Goal: Transaction & Acquisition: Purchase product/service

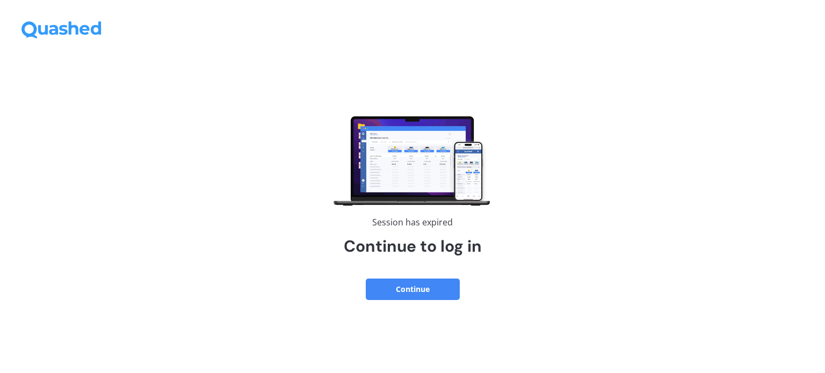
click at [425, 288] on button "Continue" at bounding box center [413, 289] width 94 height 21
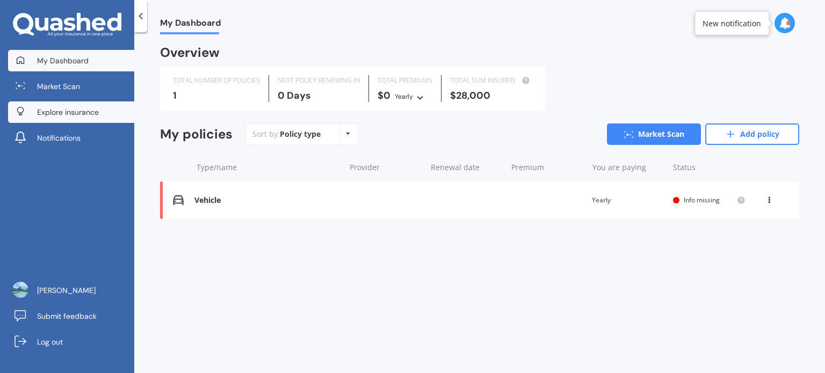
click at [82, 109] on span "Explore insurance" at bounding box center [68, 112] width 62 height 11
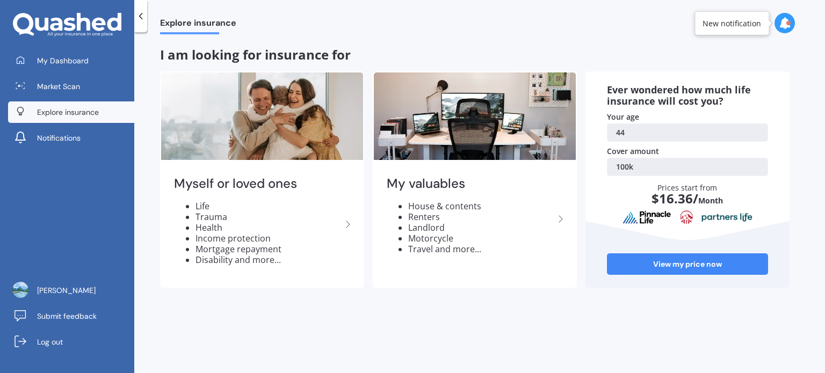
click at [132, 23] on div at bounding box center [67, 25] width 134 height 24
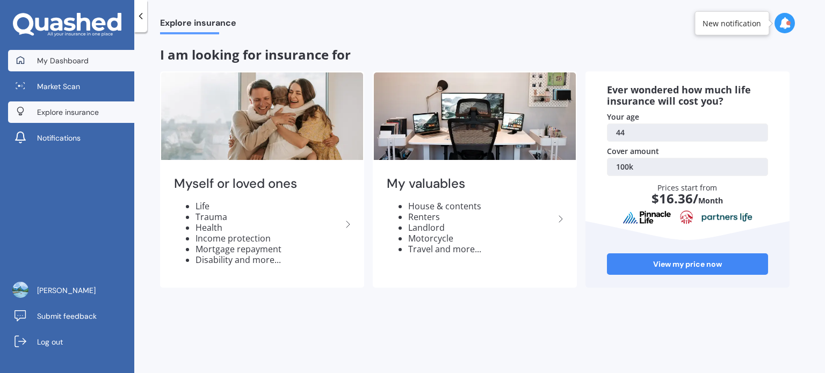
click at [90, 56] on link "My Dashboard" at bounding box center [71, 60] width 126 height 21
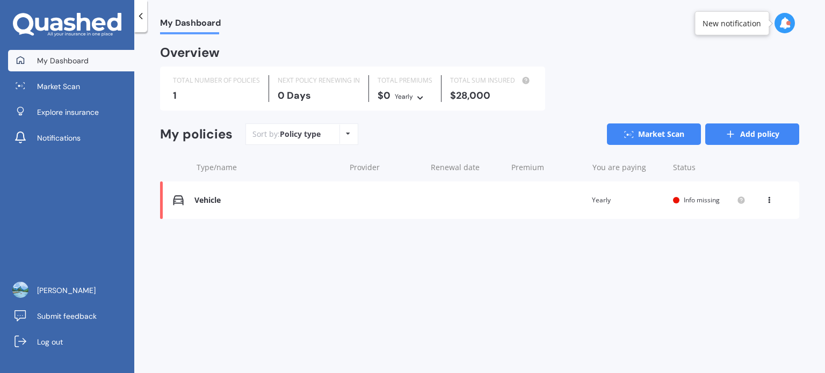
click at [738, 134] on link "Add policy" at bounding box center [753, 134] width 94 height 21
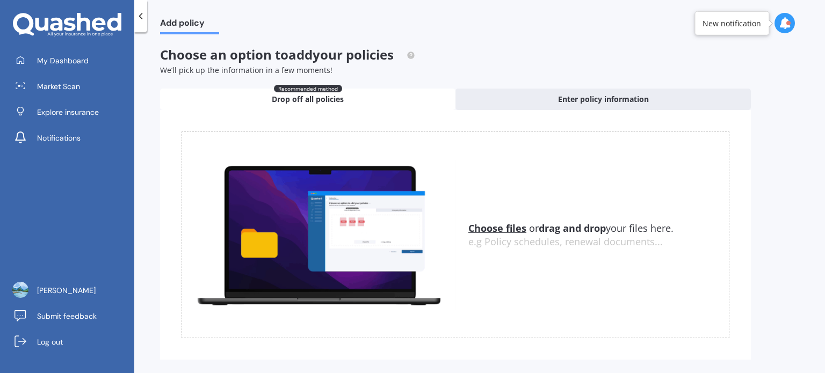
drag, startPoint x: 144, startPoint y: 11, endPoint x: 108, endPoint y: 32, distance: 41.7
click at [125, 21] on div "My Dashboard Market Scan Explore insurance Notifications Scott Pearson Submit f…" at bounding box center [67, 186] width 134 height 373
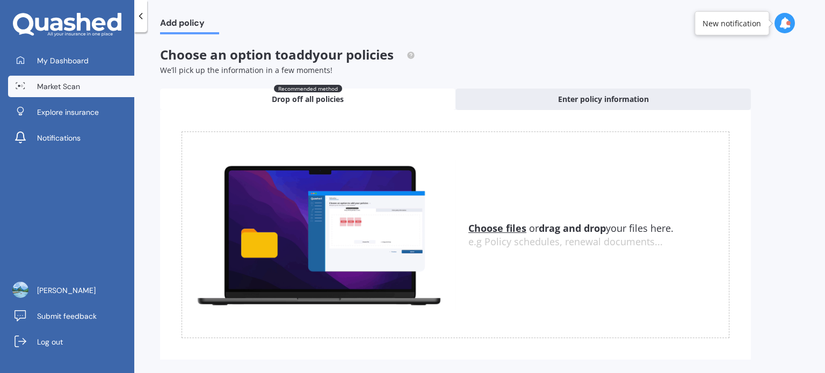
click at [67, 83] on span "Market Scan" at bounding box center [58, 86] width 43 height 11
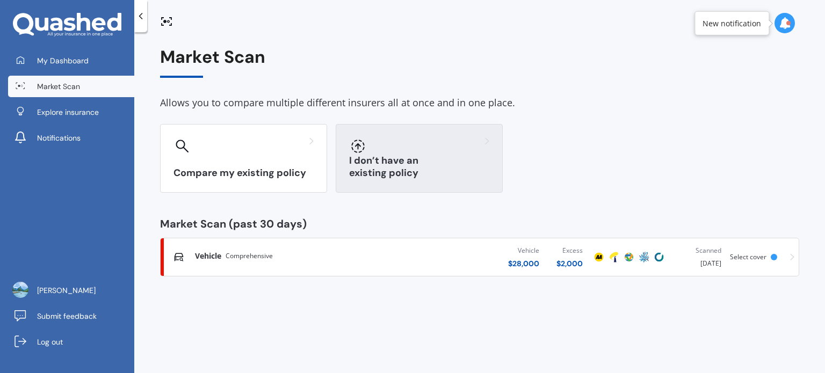
click at [426, 171] on h3 "I don’t have an existing policy" at bounding box center [419, 167] width 140 height 25
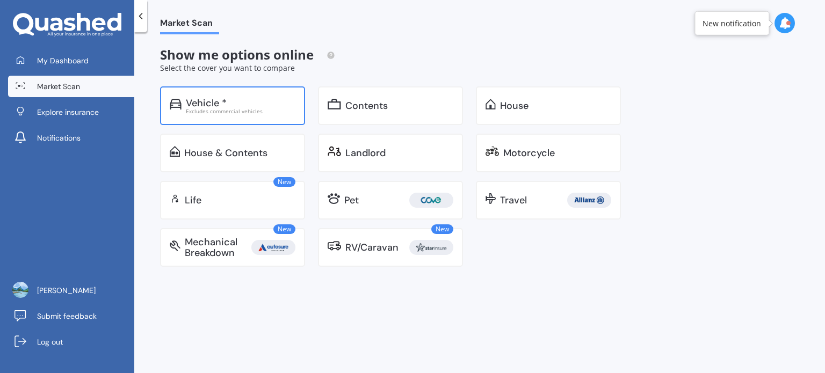
click at [225, 109] on div "Excludes commercial vehicles" at bounding box center [241, 111] width 110 height 5
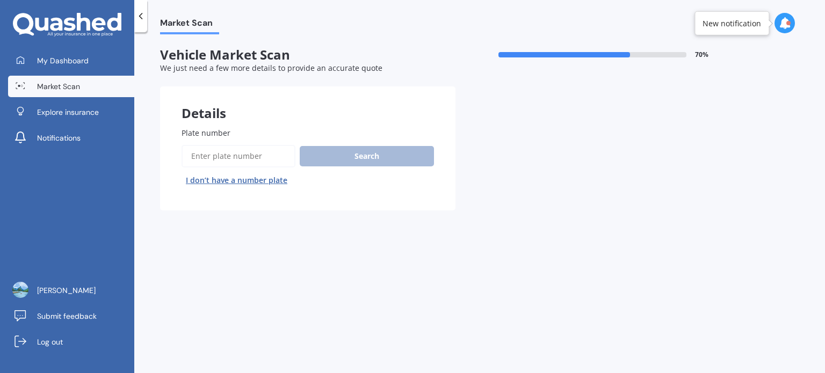
click at [227, 150] on input "Plate number" at bounding box center [239, 156] width 114 height 23
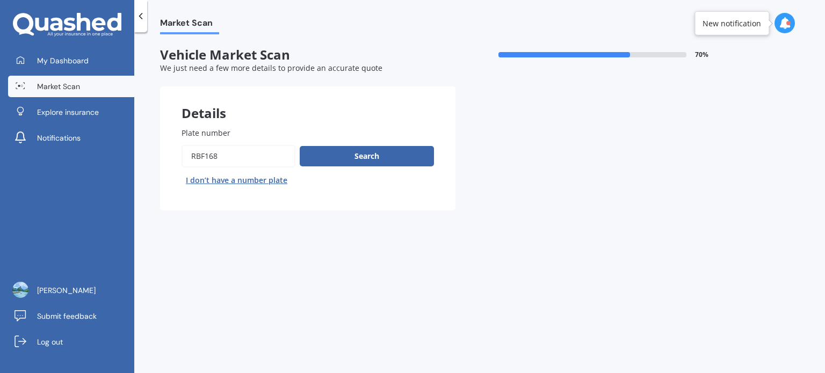
type input "RBF168"
click at [321, 169] on div "Search I don’t have a number plate" at bounding box center [308, 167] width 253 height 44
click at [339, 156] on button "Search" at bounding box center [367, 156] width 134 height 20
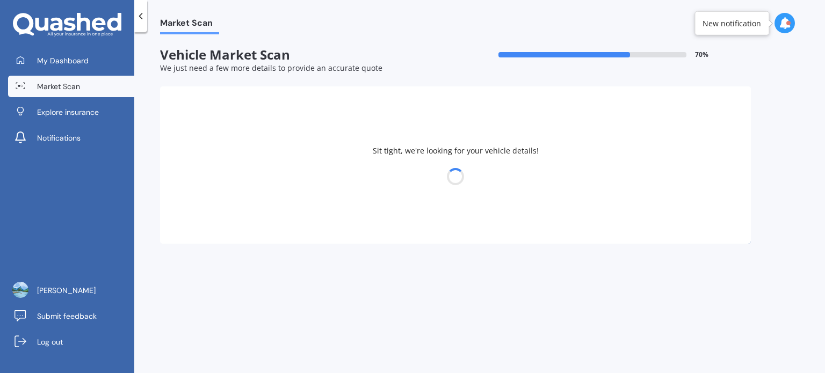
select select "HYUNDAI"
select select "SANTA FE"
select select "21"
select select "07"
select select "1981"
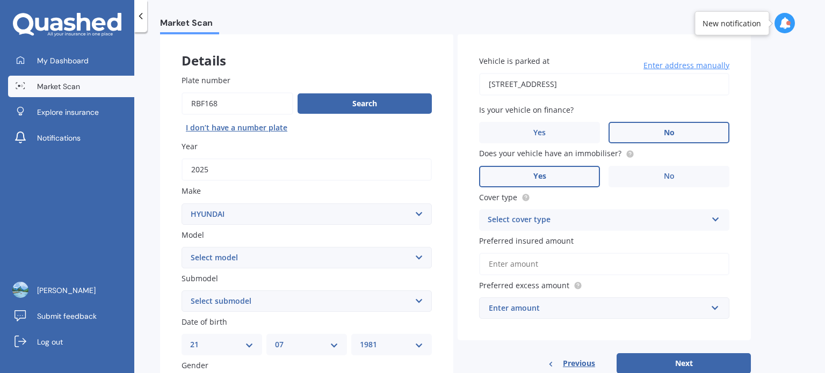
scroll to position [78, 0]
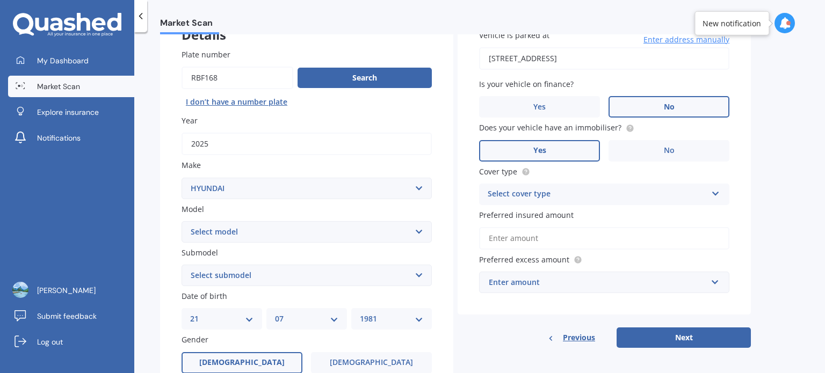
click at [417, 272] on select "Select submodel 2.2 4WD CRDi Elite Turbo Diesel A5 2.2 4WD CRDi Turbo Diesel A5…" at bounding box center [307, 275] width 250 height 21
click at [155, 132] on div "Market Scan Vehicle Market Scan 70 % We just need a few more details to provide…" at bounding box center [479, 204] width 691 height 341
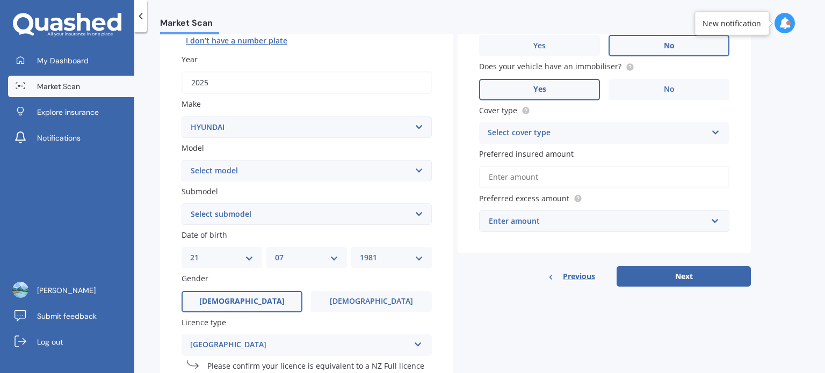
scroll to position [181, 0]
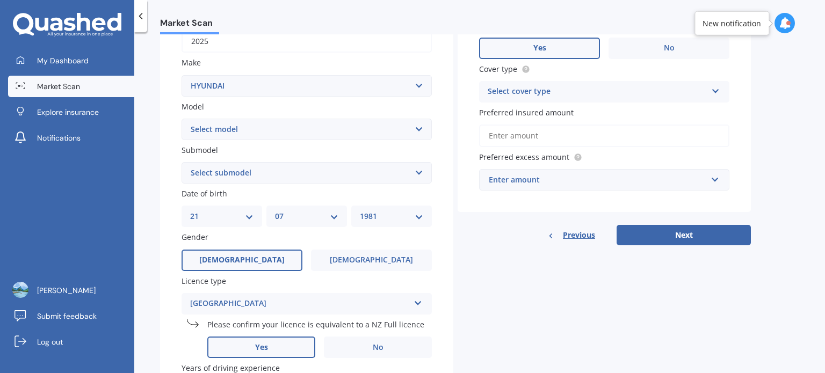
click at [217, 214] on select "DD 01 02 03 04 05 06 07 08 09 10 11 12 13 14 15 16 17 18 19 20 21 22 23 24 25 2…" at bounding box center [221, 217] width 63 height 12
select select "07"
click at [190, 211] on select "DD 01 02 03 04 05 06 07 08 09 10 11 12 13 14 15 16 17 18 19 20 21 22 23 24 25 2…" at bounding box center [221, 217] width 63 height 12
click at [293, 216] on select "MM 01 02 03 04 05 06 07 08 09 10 11 12" at bounding box center [306, 217] width 63 height 12
select select "09"
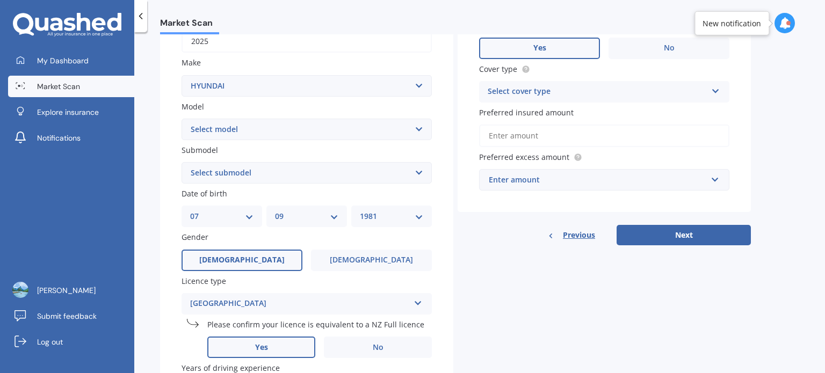
click at [275, 211] on select "MM 01 02 03 04 05 06 07 08 09 10 11 12" at bounding box center [306, 217] width 63 height 12
click at [372, 213] on select "YYYY 2025 2024 2023 2022 2021 2020 2019 2018 2017 2016 2015 2014 2013 2012 2011…" at bounding box center [391, 217] width 63 height 12
select select "1977"
click at [360, 211] on select "YYYY 2025 2024 2023 2022 2021 2020 2019 2018 2017 2016 2015 2014 2013 2012 2011…" at bounding box center [391, 217] width 63 height 12
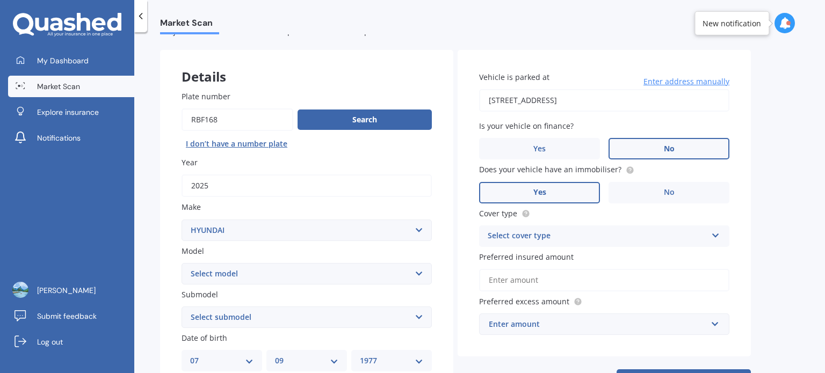
scroll to position [206, 0]
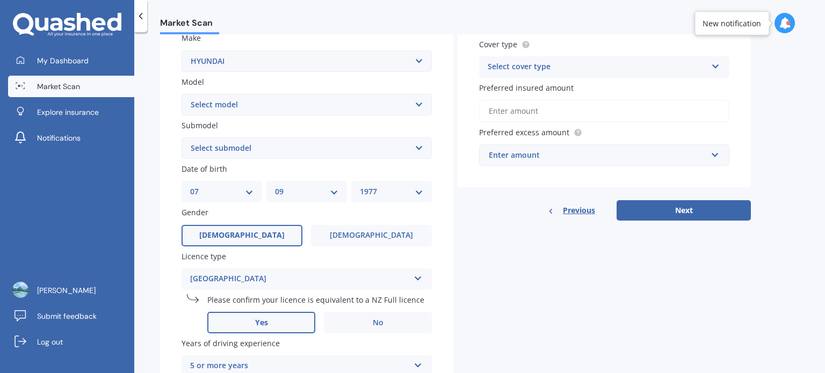
click at [592, 152] on div "Enter amount" at bounding box center [598, 155] width 218 height 12
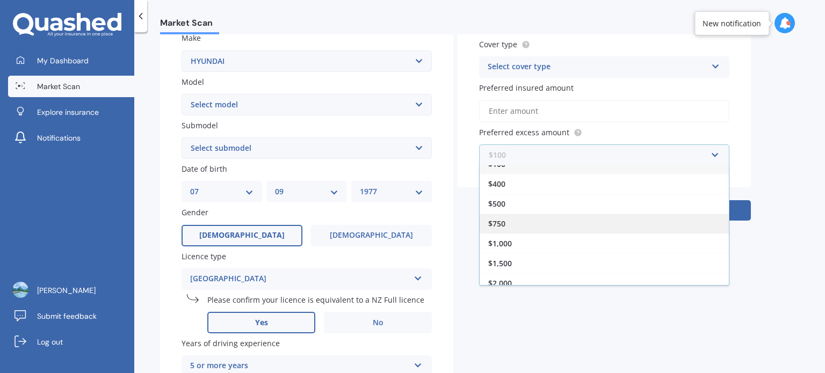
scroll to position [18, 0]
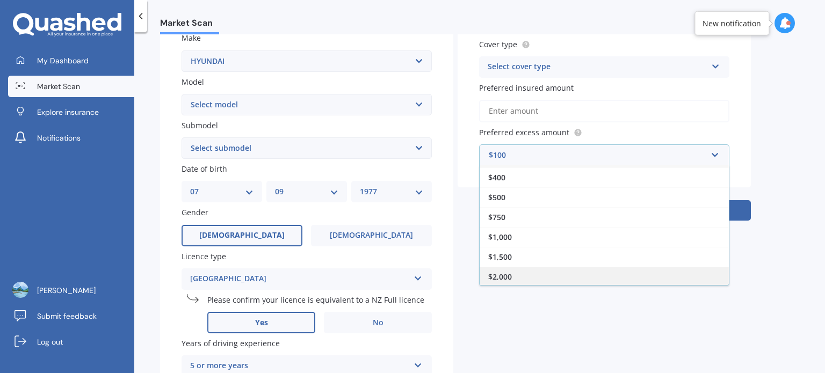
click at [534, 274] on div "$2,000" at bounding box center [604, 277] width 249 height 20
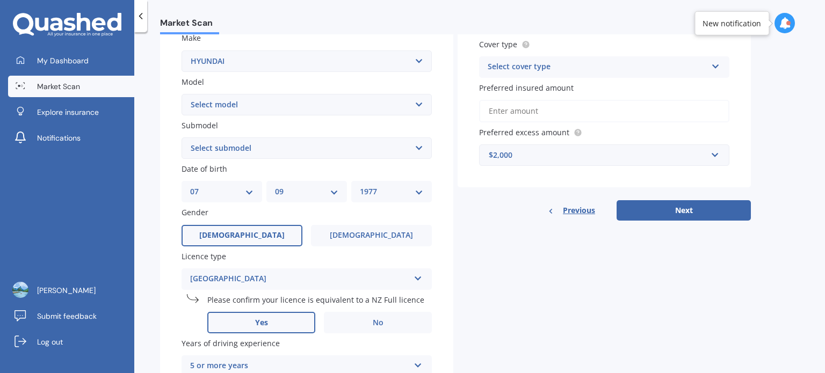
click at [540, 105] on input "Preferred insured amount" at bounding box center [604, 111] width 250 height 23
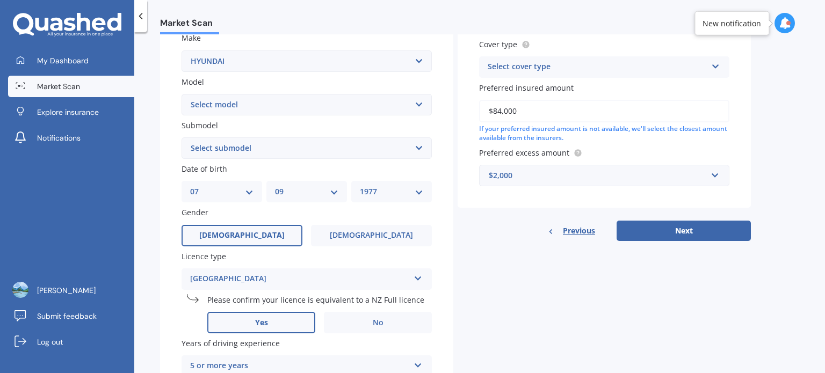
type input "$84,000"
click at [494, 240] on div "Previous Next" at bounding box center [604, 231] width 293 height 20
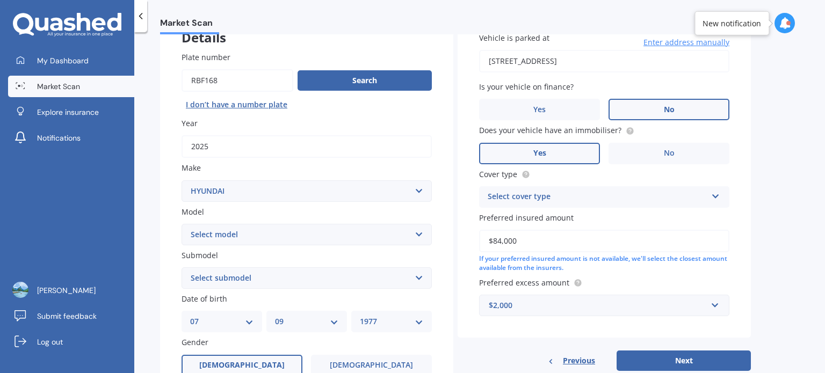
scroll to position [73, 0]
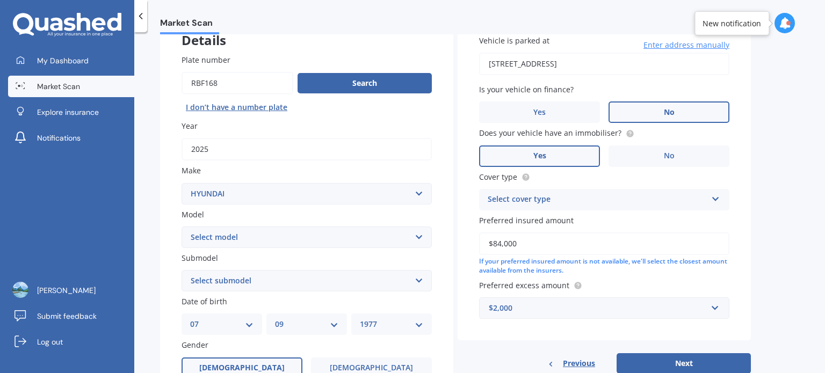
click at [522, 202] on div "Select cover type" at bounding box center [597, 199] width 219 height 13
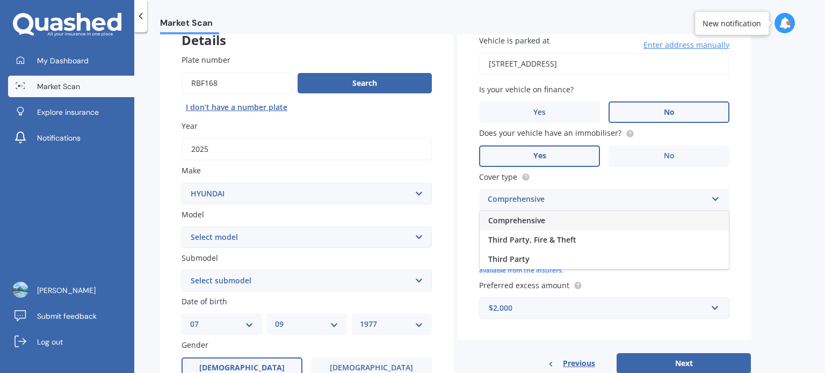
click at [523, 222] on span "Comprehensive" at bounding box center [516, 220] width 57 height 10
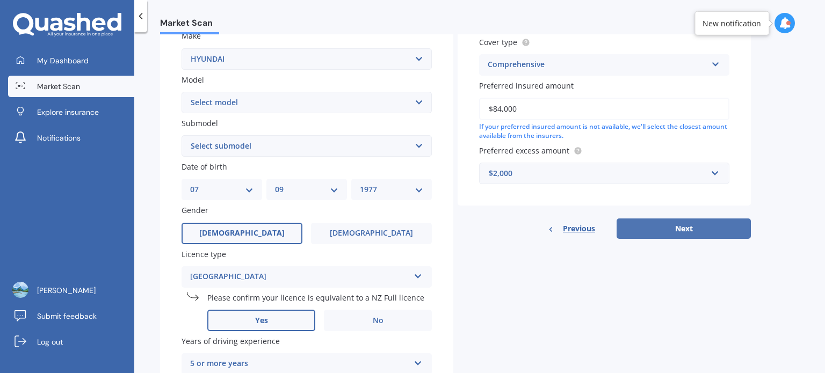
scroll to position [256, 0]
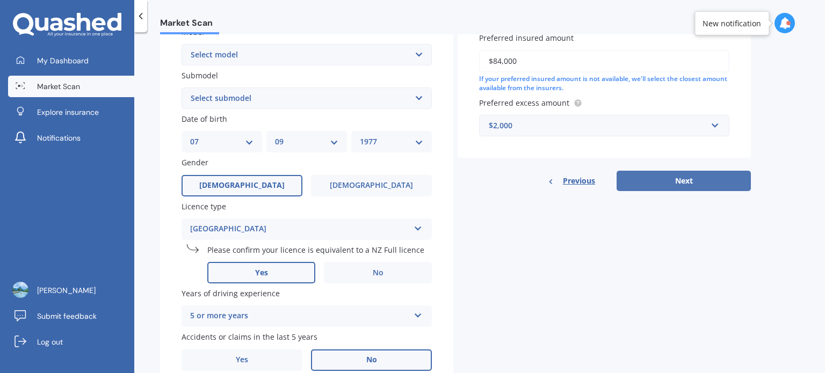
click at [693, 182] on button "Next" at bounding box center [684, 181] width 134 height 20
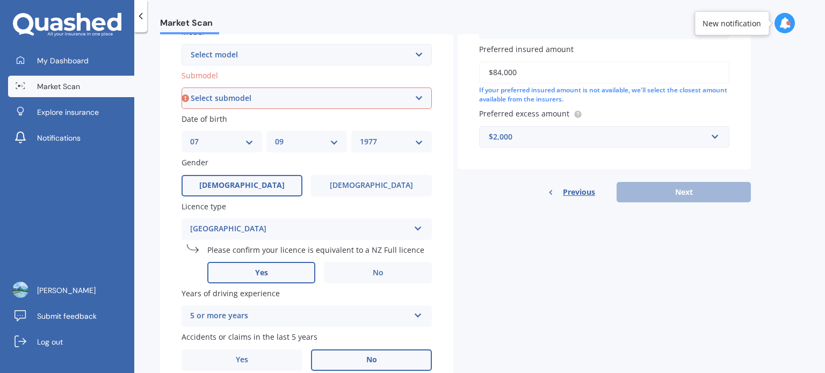
click at [333, 94] on select "Select submodel 2.2 4WD CRDi Elite Turbo Diesel A5 2.2 4WD CRDi Turbo Diesel A5…" at bounding box center [307, 98] width 250 height 21
select select "TM HYBRID 1.6PHT/4WD GREY SUV"
click at [182, 88] on select "Select submodel 2.2 4WD CRDi Elite Turbo Diesel A5 2.2 4WD CRDi Turbo Diesel A5…" at bounding box center [307, 98] width 250 height 21
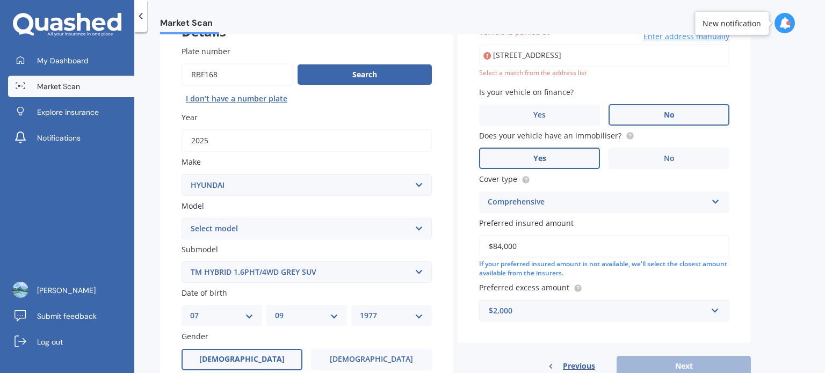
scroll to position [73, 0]
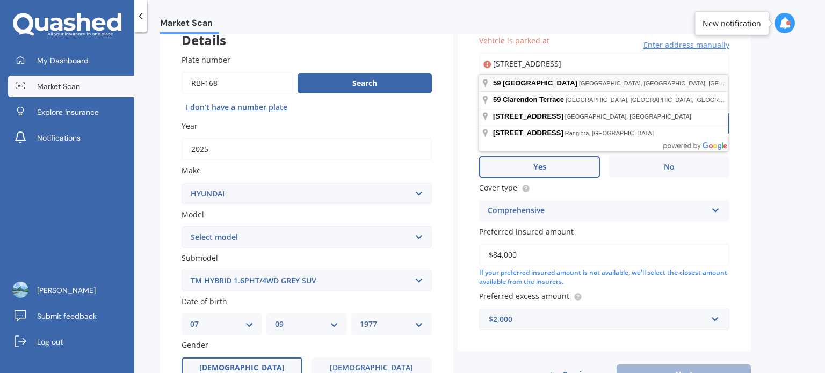
type input "59 Clarendon Road, St Heliers, Auckland 1071"
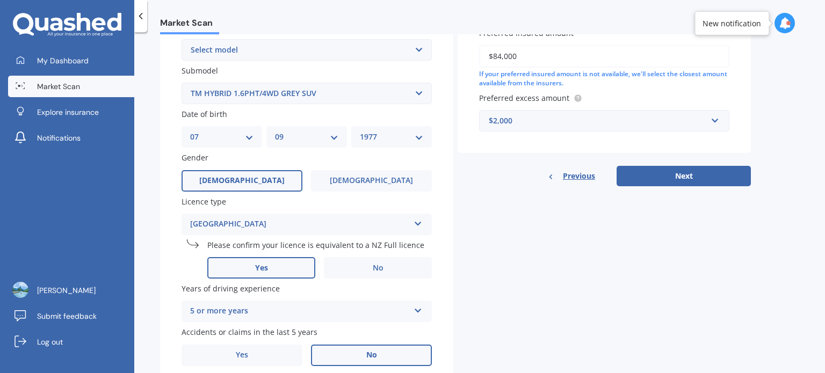
scroll to position [303, 0]
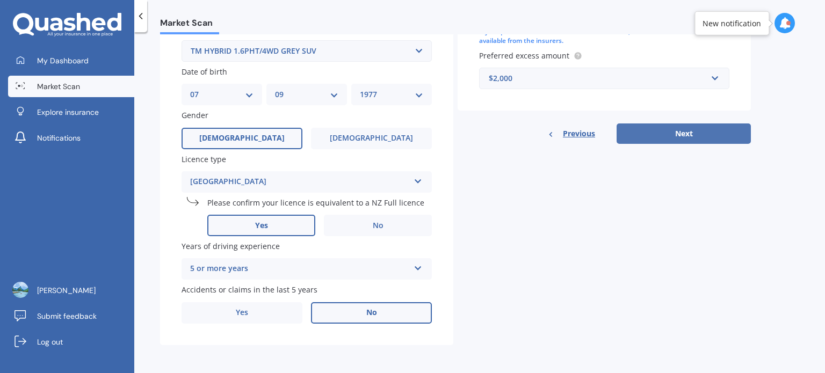
click at [673, 128] on button "Next" at bounding box center [684, 134] width 134 height 20
select select "07"
select select "09"
select select "1977"
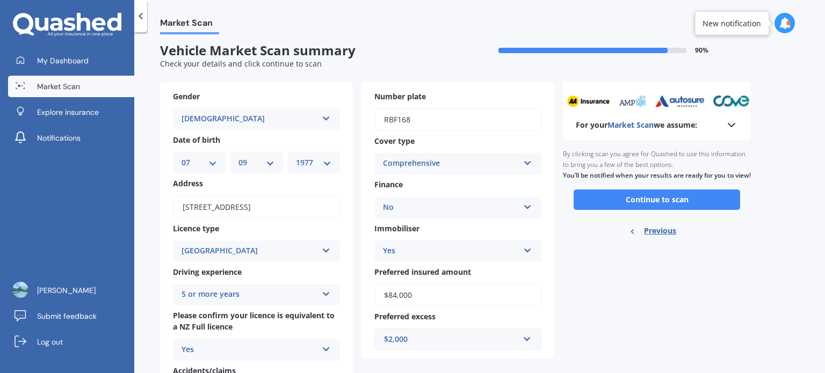
scroll to position [0, 0]
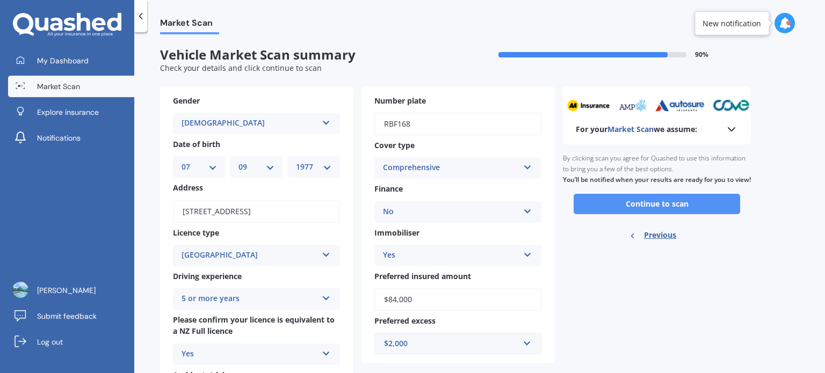
click at [665, 214] on button "Continue to scan" at bounding box center [657, 204] width 167 height 20
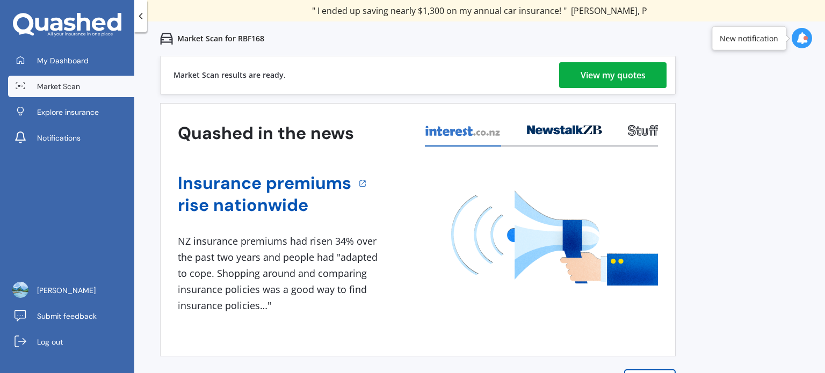
click at [631, 75] on div "View my quotes" at bounding box center [613, 75] width 65 height 26
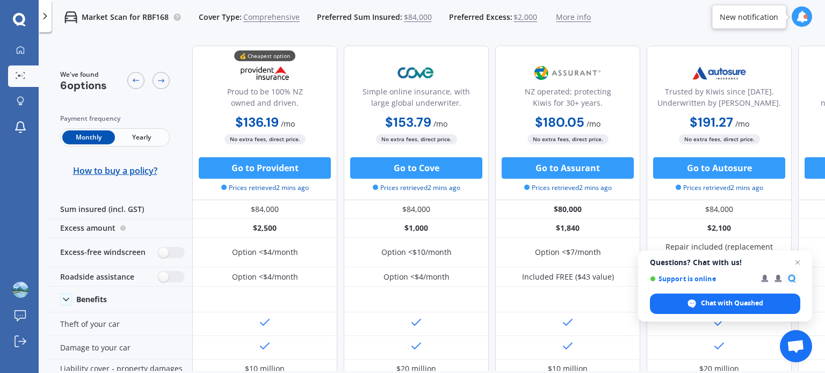
click at [129, 143] on span "Yearly" at bounding box center [141, 138] width 53 height 14
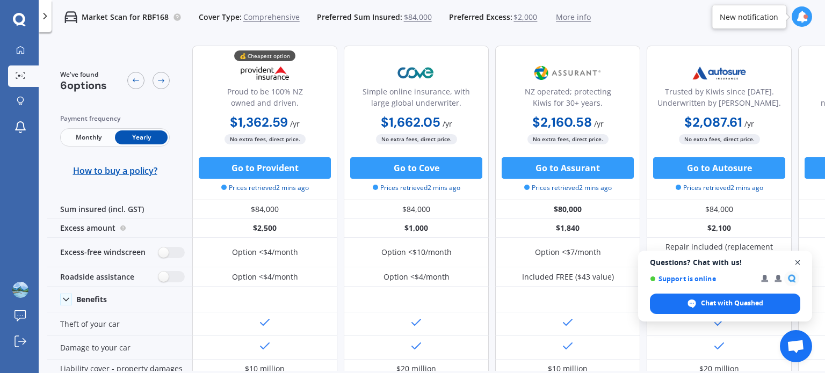
click at [799, 264] on span "Close chat" at bounding box center [798, 262] width 13 height 13
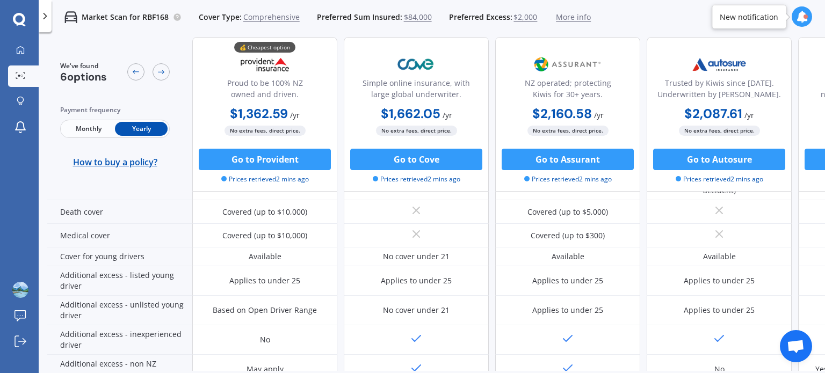
scroll to position [490, 0]
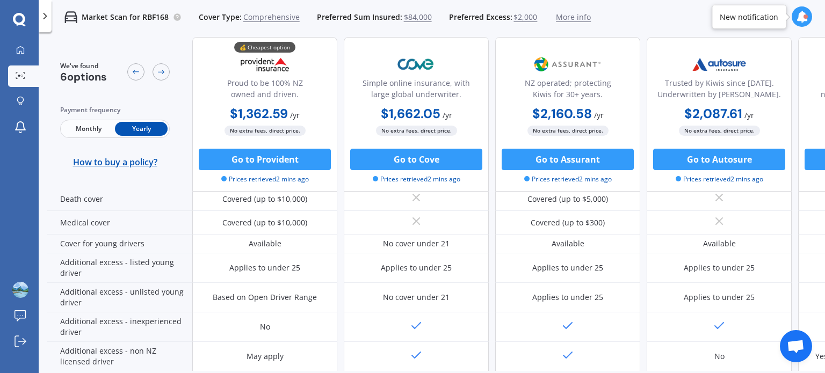
click at [266, 64] on img at bounding box center [264, 64] width 71 height 27
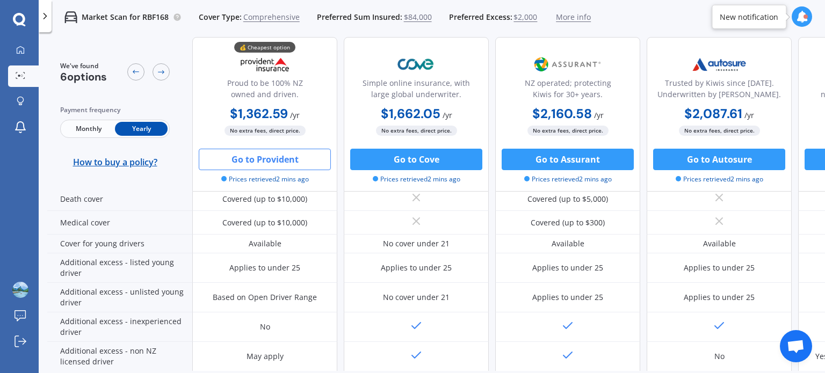
click at [269, 160] on button "Go to Provident" at bounding box center [265, 159] width 132 height 21
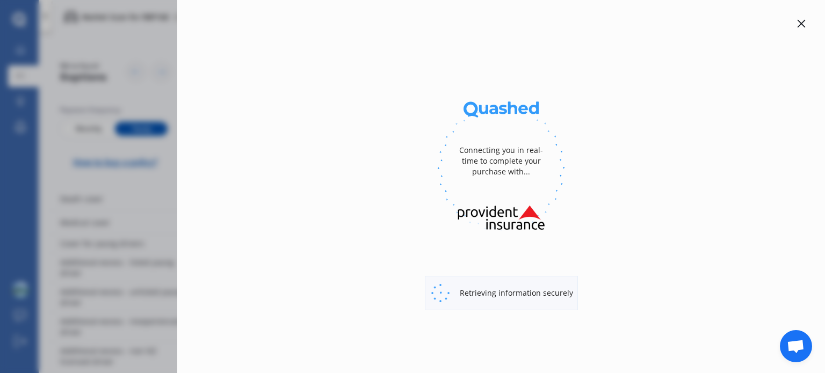
select select "full"
select select "59 Clarendon Road, St Heliers, Auckland 1071"
select select "HYUNDAI"
select select "SANTA FE"
select select "NO"
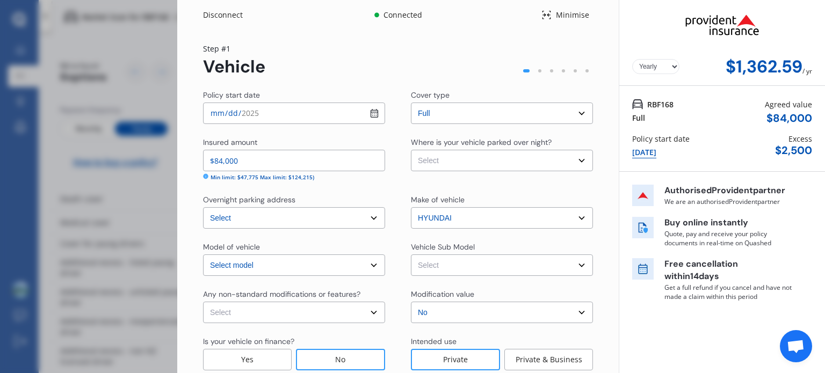
click at [452, 156] on select "Select Garage (fully enclosed) Off Street Parking Other" at bounding box center [502, 160] width 182 height 21
click at [440, 129] on div "Policy start date 2025-10-16 Cover type Select cover type Full Insured amount $…" at bounding box center [398, 250] width 390 height 320
click at [448, 268] on select "Select Santa Fe MX5 Calligraphy Wagon 7st 5dr Sports Shift 6sp AWD 1.6i/44kW Hy…" at bounding box center [502, 265] width 182 height 21
select select "NZVHYUN2025AEAX"
click at [411, 255] on select "Select Santa Fe MX5 Calligraphy Wagon 7st 5dr Sports Shift 6sp AWD 1.6i/44kW Hy…" at bounding box center [502, 265] width 182 height 21
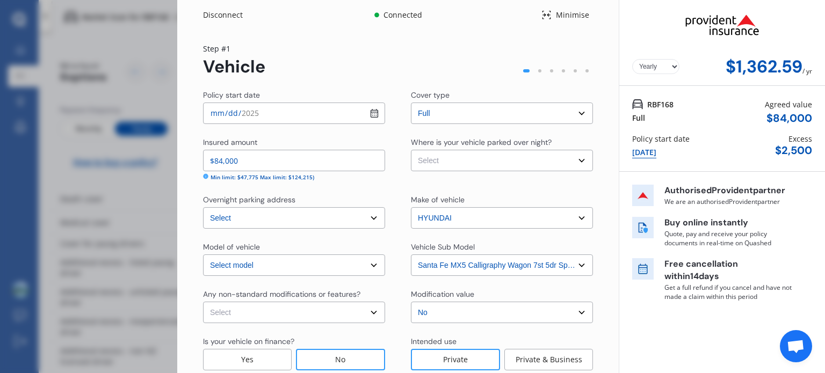
click at [383, 232] on div "Policy start date 2025-10-16 Cover type Select cover type Full Insured amount $…" at bounding box center [398, 250] width 390 height 320
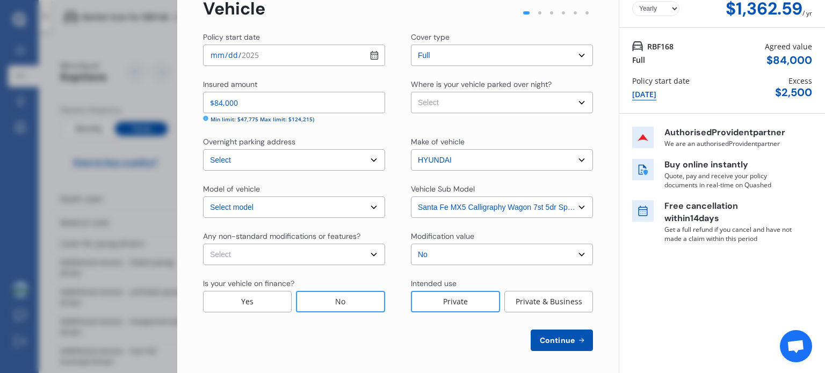
scroll to position [62, 0]
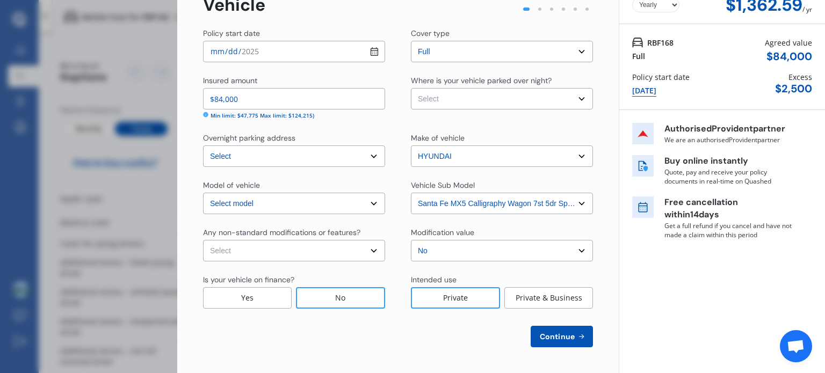
click at [326, 247] on select "Select None Nitrous Oxide System(NOS) Roll Cage Full Racing Harness" at bounding box center [294, 250] width 182 height 21
select select "none"
click at [203, 240] on select "Select None Nitrous Oxide System(NOS) Roll Cage Full Racing Harness" at bounding box center [294, 250] width 182 height 21
click at [442, 253] on select "Select No Up to $4000 Up to $6000 Greater than $6000" at bounding box center [502, 250] width 182 height 21
click at [390, 232] on div "Any non-standard modifications or features? Select None Nitrous Oxide System(NO…" at bounding box center [398, 244] width 390 height 34
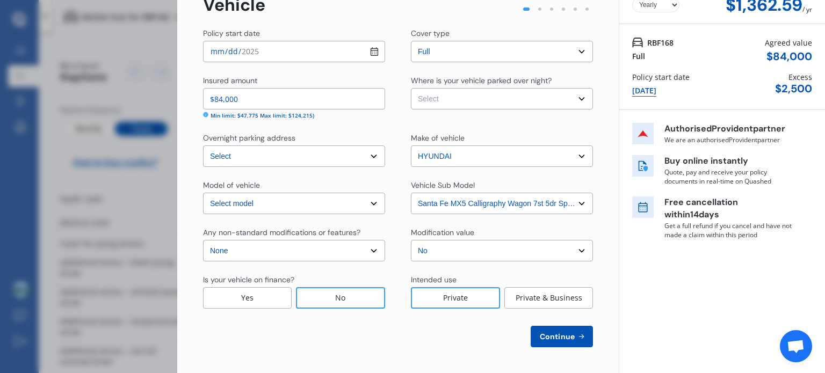
click at [450, 95] on select "Select Garage (fully enclosed) Off Street Parking Other" at bounding box center [502, 98] width 182 height 21
click at [411, 88] on select "Select Garage (fully enclosed) Off Street Parking Other" at bounding box center [502, 98] width 182 height 21
click at [457, 94] on select "Select Garage (fully enclosed) Off Street Parking Other" at bounding box center [502, 98] width 182 height 21
select select "OFF-STREET"
click at [411, 88] on select "Select Garage (fully enclosed) Off Street Parking Other" at bounding box center [502, 98] width 182 height 21
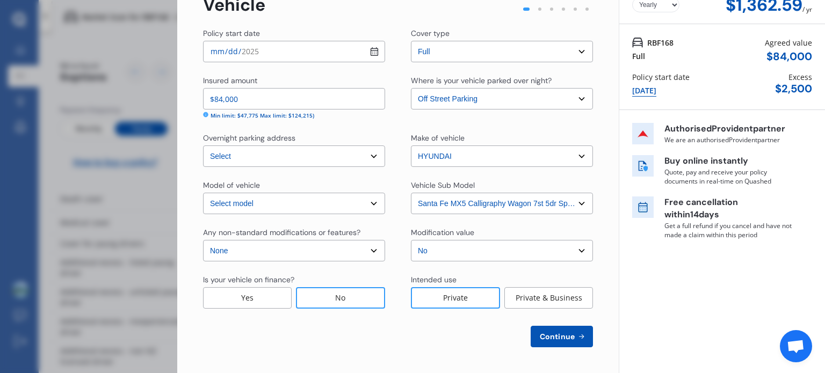
click at [558, 337] on span "Continue" at bounding box center [557, 337] width 39 height 9
select select "07"
select select "09"
select select "1977"
select select "NZ_FULL"
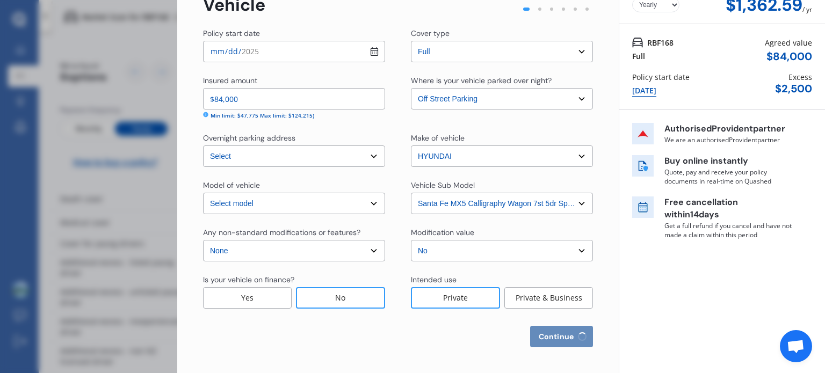
select select "0"
select select "25"
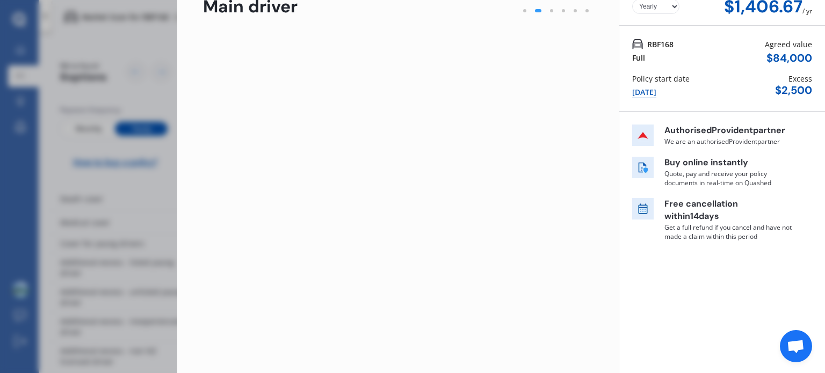
scroll to position [0, 0]
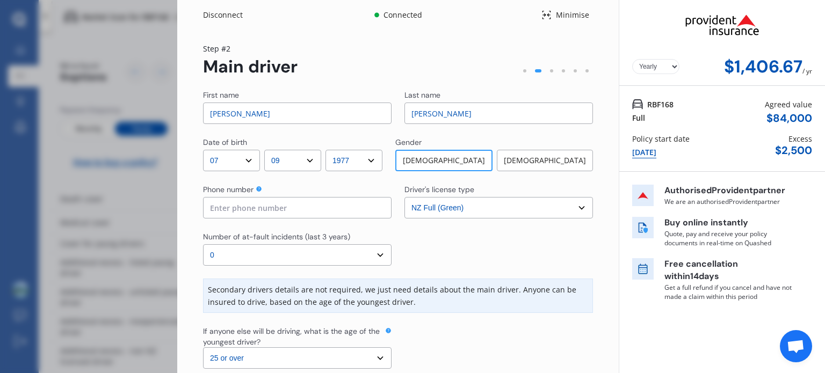
click at [457, 209] on select "Select driver's license type NZ Full (Green) NZ Supervised (Green) NZ Restricte…" at bounding box center [499, 207] width 189 height 21
select select "UK_FULL"
click at [405, 197] on select "Select driver's license type NZ Full (Green) NZ Supervised (Green) NZ Restricte…" at bounding box center [499, 207] width 189 height 21
drag, startPoint x: 264, startPoint y: 114, endPoint x: 116, endPoint y: 114, distance: 147.8
click at [116, 114] on div "Disconnect Connected Minimise Yearly Monthly $1,406.67 / yr Step # 2 Main drive…" at bounding box center [412, 186] width 825 height 373
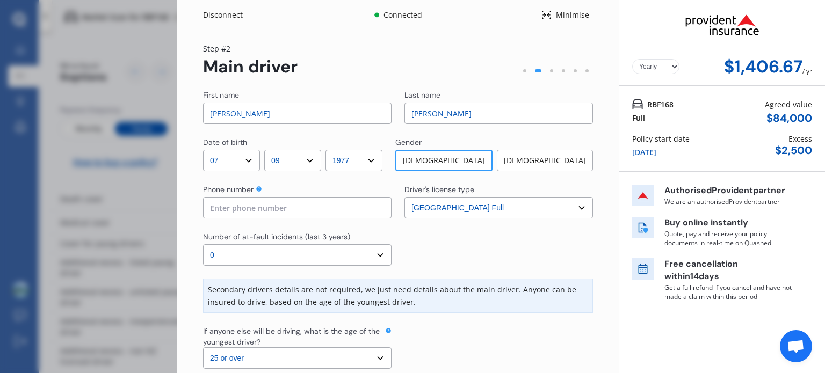
type input "Sean"
type input "Childerley"
click at [314, 213] on input at bounding box center [297, 207] width 189 height 21
type input "0"
type input "02904321831"
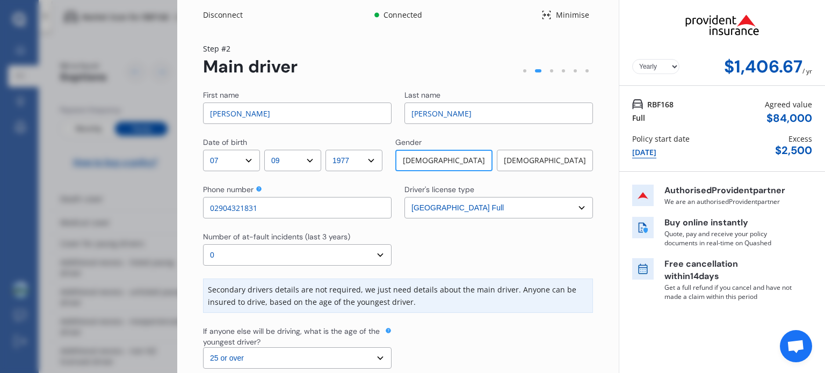
click at [298, 255] on select "Select number of at-fault incidents (last 3 years) 0 1 2 3 4 5 or more" at bounding box center [297, 255] width 189 height 21
click at [203, 245] on select "Select number of at-fault incidents (last 3 years) 0 1 2 3 4 5 or more" at bounding box center [297, 255] width 189 height 21
click at [430, 260] on div at bounding box center [499, 249] width 189 height 34
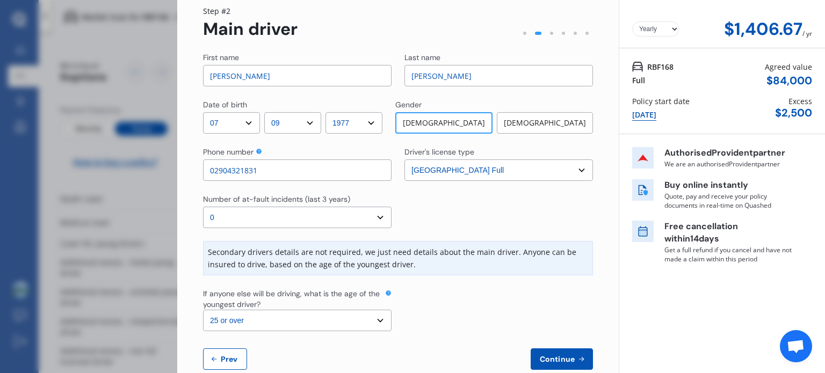
scroll to position [60, 0]
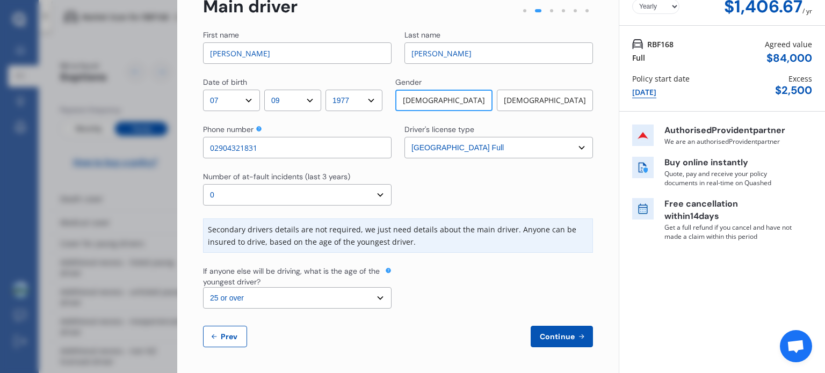
click at [559, 336] on span "Continue" at bounding box center [557, 337] width 39 height 9
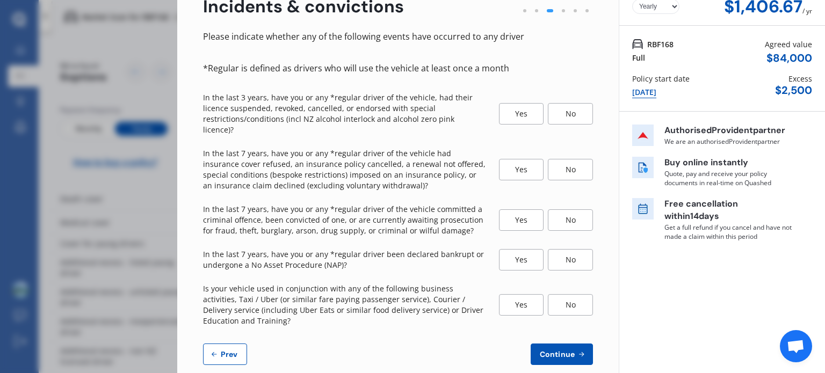
scroll to position [0, 0]
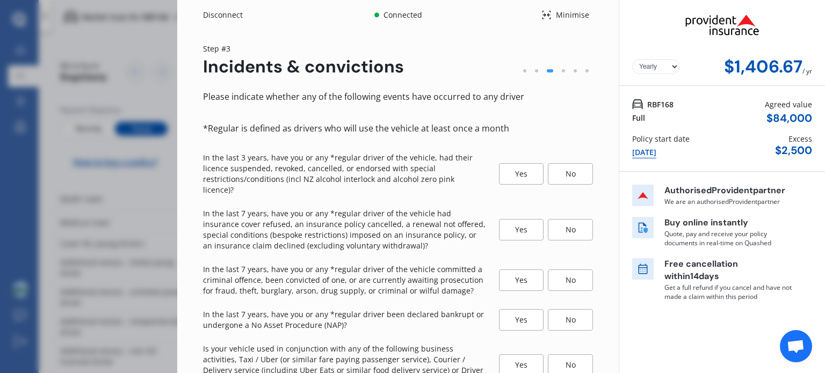
click at [567, 168] on div "No" at bounding box center [570, 173] width 45 height 21
click at [552, 219] on div "No" at bounding box center [570, 229] width 45 height 21
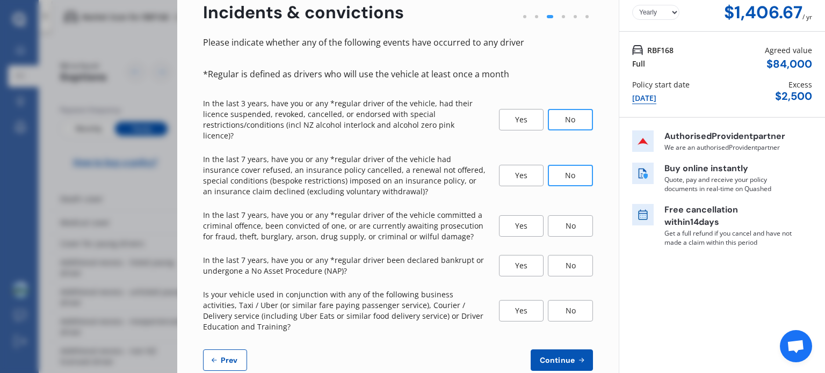
scroll to position [67, 0]
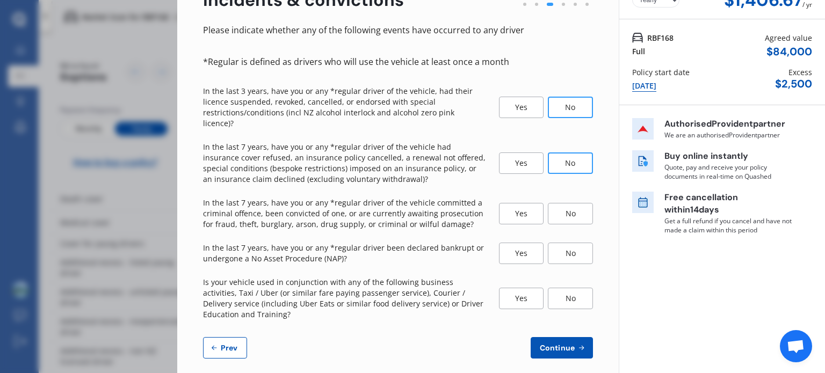
click at [566, 203] on div "No" at bounding box center [570, 213] width 45 height 21
click at [554, 243] on div "No" at bounding box center [570, 253] width 45 height 21
click at [557, 288] on div "No" at bounding box center [570, 298] width 45 height 21
click at [557, 344] on span "Continue" at bounding box center [557, 348] width 39 height 9
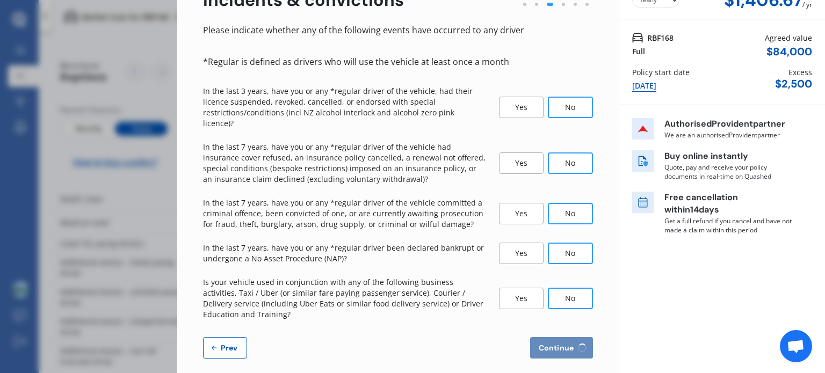
select select "1700"
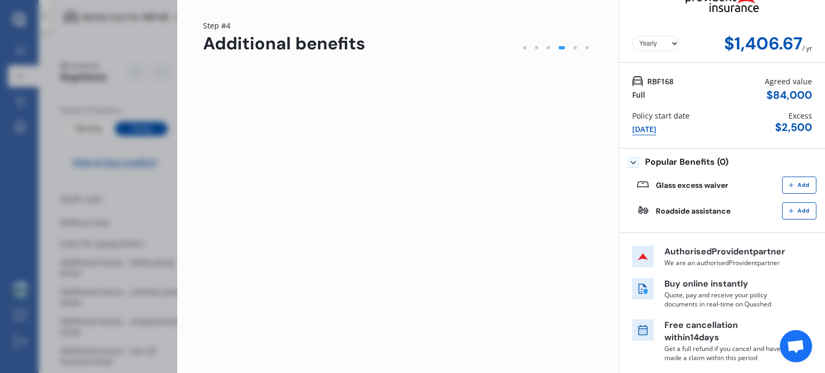
scroll to position [0, 0]
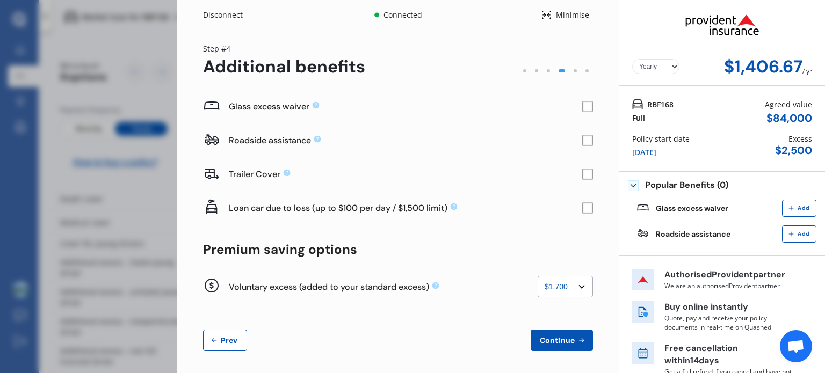
click at [551, 285] on select "None $200 $450 $700 $950 $1,200 $1,700" at bounding box center [565, 286] width 55 height 21
click at [538, 276] on select "None $200 $450 $700 $950 $1,200 $1,700" at bounding box center [565, 286] width 55 height 21
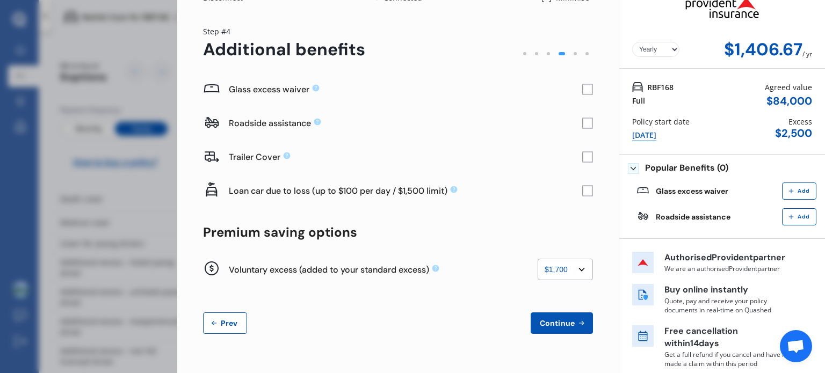
scroll to position [21, 0]
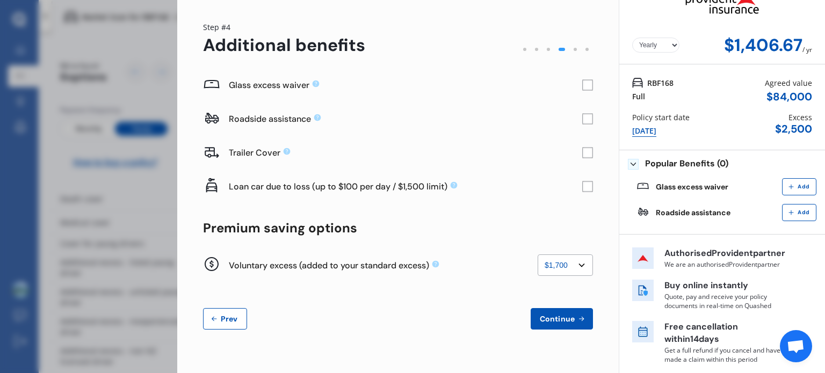
click at [583, 87] on rect at bounding box center [588, 85] width 11 height 11
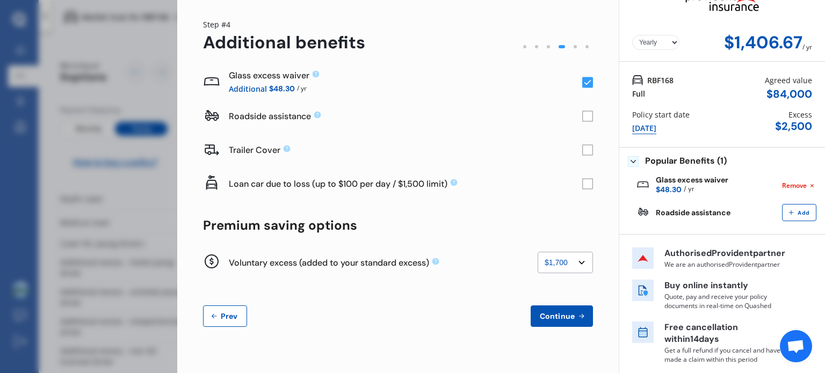
scroll to position [26, 0]
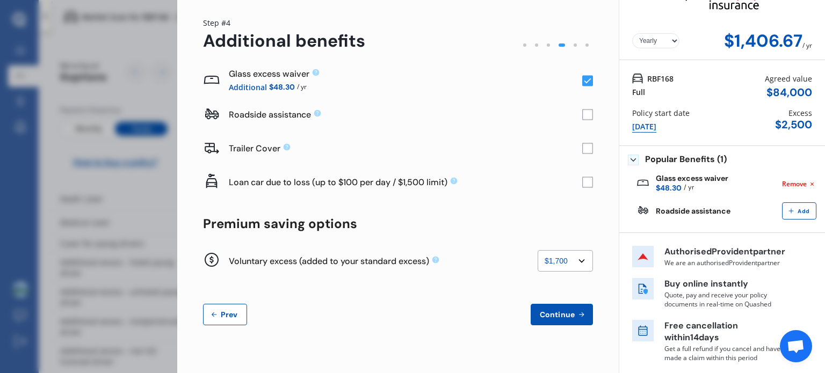
click at [571, 313] on span "Continue" at bounding box center [557, 315] width 39 height 9
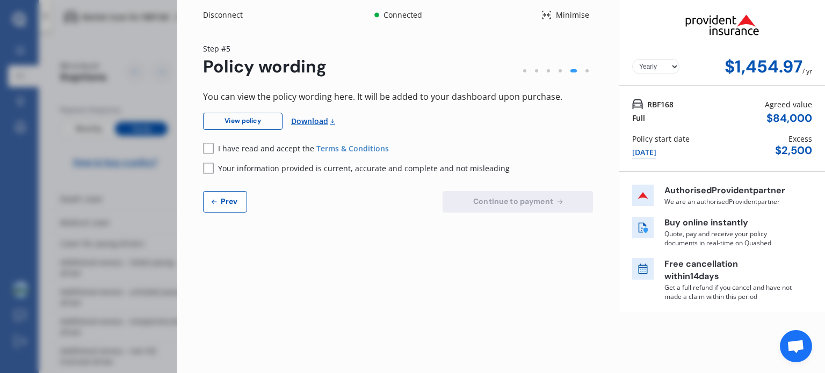
scroll to position [0, 0]
click at [238, 120] on link "View policy" at bounding box center [243, 121] width 80 height 17
click at [311, 122] on link "Download" at bounding box center [314, 121] width 46 height 17
click at [232, 119] on link "View policy" at bounding box center [243, 121] width 80 height 17
click at [211, 147] on rect at bounding box center [208, 148] width 11 height 11
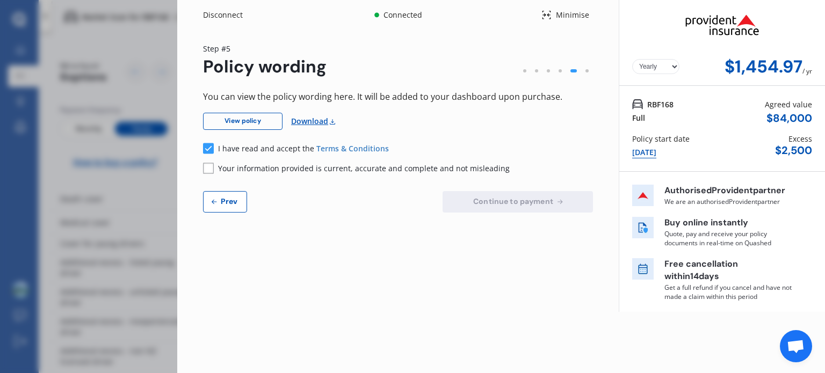
click at [212, 165] on rect at bounding box center [208, 168] width 11 height 11
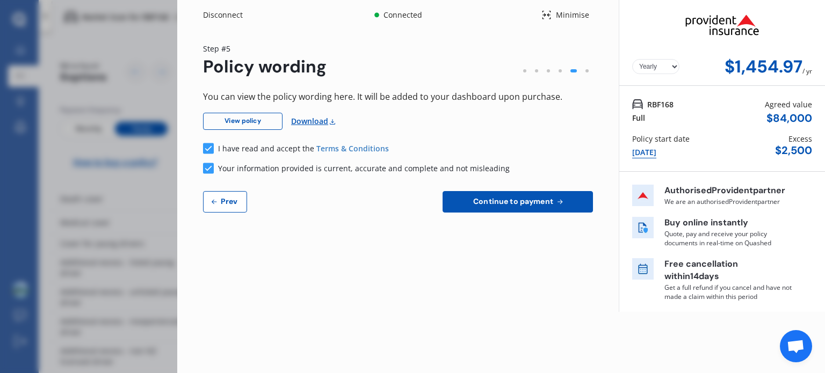
click at [497, 204] on span "Continue to payment" at bounding box center [513, 201] width 84 height 9
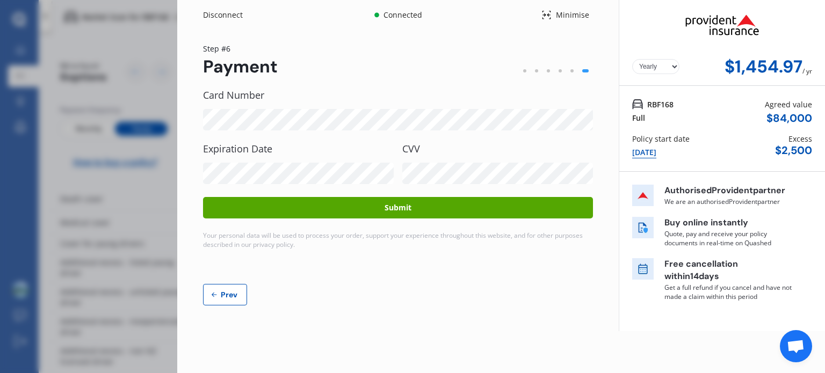
click at [219, 296] on span "Prev" at bounding box center [229, 295] width 21 height 9
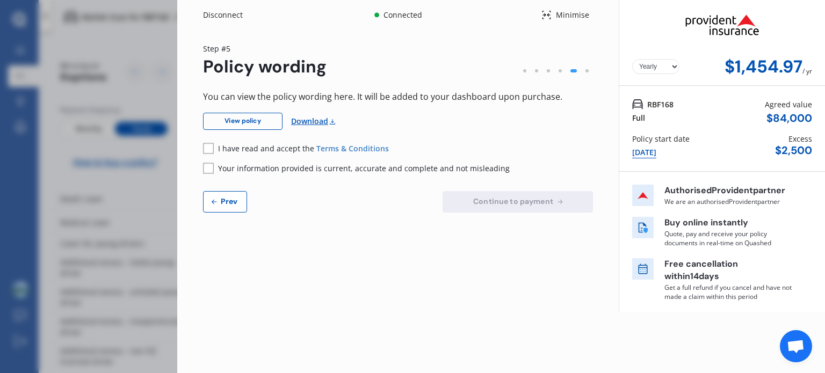
click at [218, 296] on div "Disconnect Connected Minimise Yearly Monthly $1,454.97 / yr Step # 5 Policy wor…" at bounding box center [398, 156] width 442 height 312
click at [224, 15] on div "Disconnect" at bounding box center [229, 15] width 52 height 11
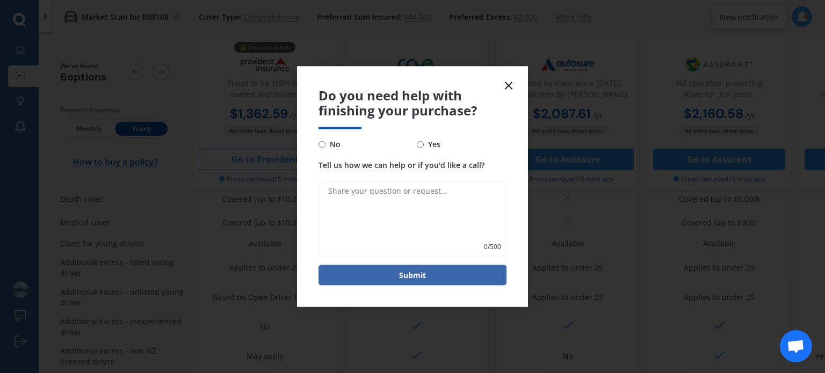
click at [319, 145] on input "No" at bounding box center [322, 144] width 7 height 7
radio input "true"
click at [398, 293] on form "Do you need help with finishing your purchase? No Yes Tell us how we can help o…" at bounding box center [412, 186] width 231 height 241
click at [399, 277] on button "Submit" at bounding box center [413, 275] width 188 height 20
click at [430, 277] on button "Submit" at bounding box center [413, 275] width 188 height 20
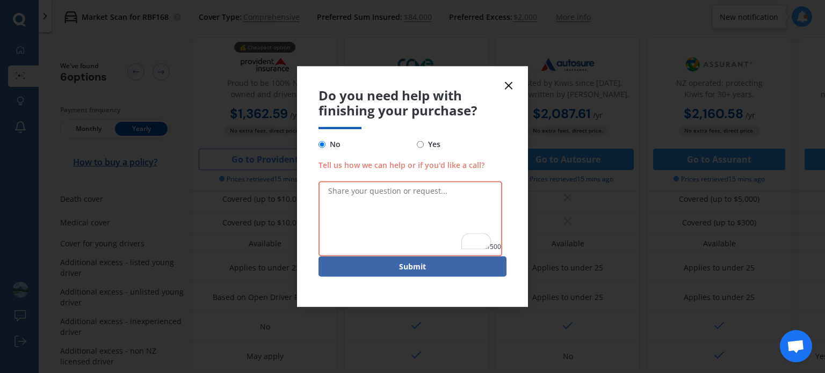
click at [349, 213] on textarea "Tell us how we can help or if you'd like a call?" at bounding box center [411, 219] width 184 height 75
click at [516, 89] on form "Do you need help with finishing your purchase? No Yes Tell us how we can help o…" at bounding box center [412, 186] width 231 height 241
click at [512, 87] on icon at bounding box center [508, 85] width 13 height 13
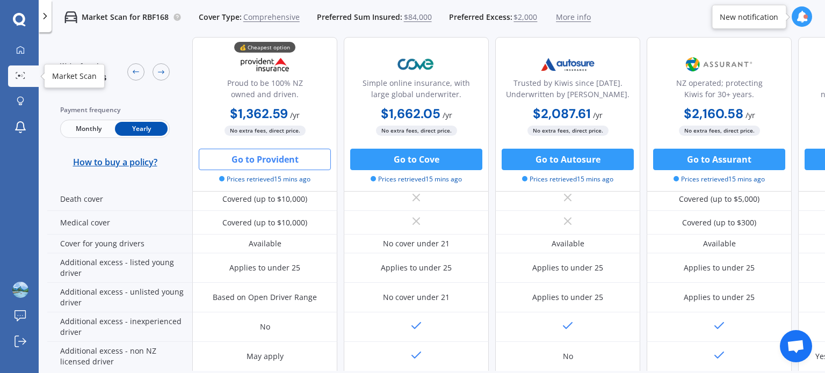
click at [21, 77] on icon at bounding box center [21, 75] width 10 height 7
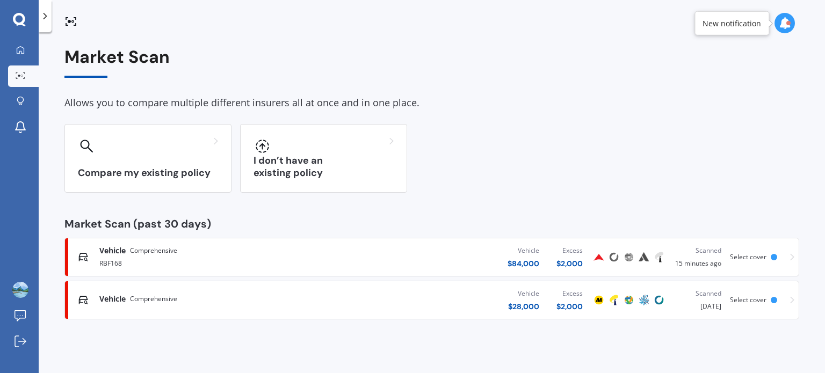
click at [793, 305] on div "Vehicle Comprehensive Vehicle $ 28,000 Excess $ 2,000 Scanned 2 days ago Select…" at bounding box center [431, 300] width 725 height 32
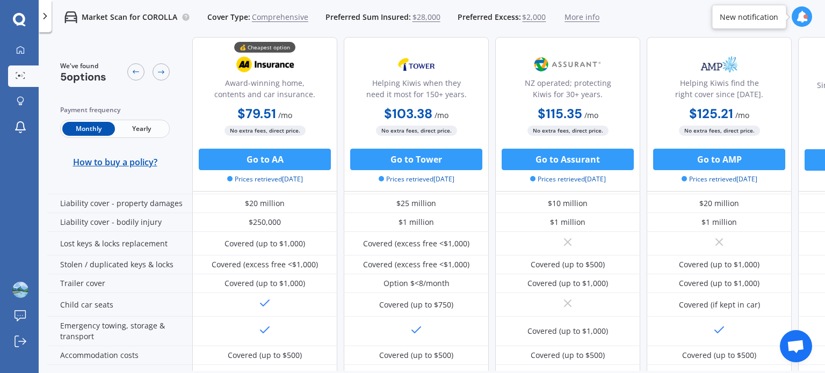
scroll to position [124, 0]
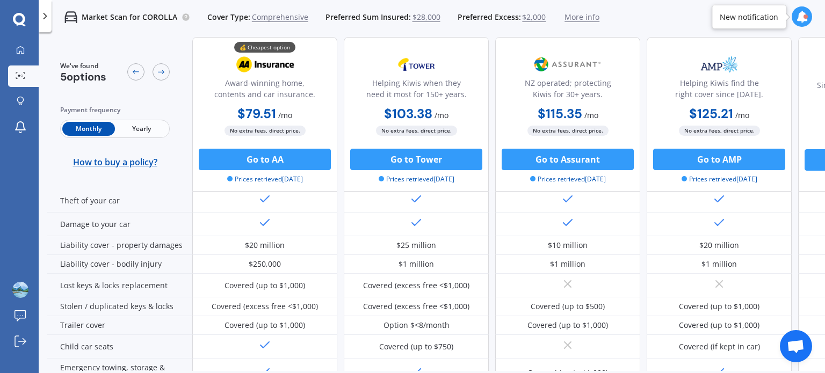
click at [88, 192] on div "Theft of your car" at bounding box center [119, 201] width 145 height 24
click at [565, 14] on span "More info" at bounding box center [582, 17] width 35 height 11
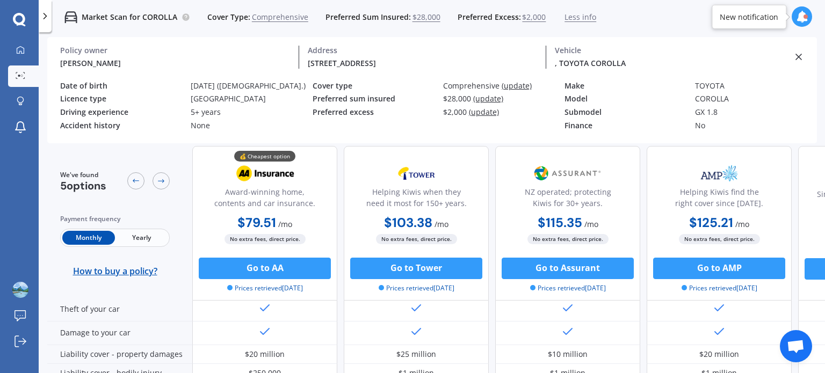
click at [800, 55] on icon at bounding box center [799, 57] width 11 height 11
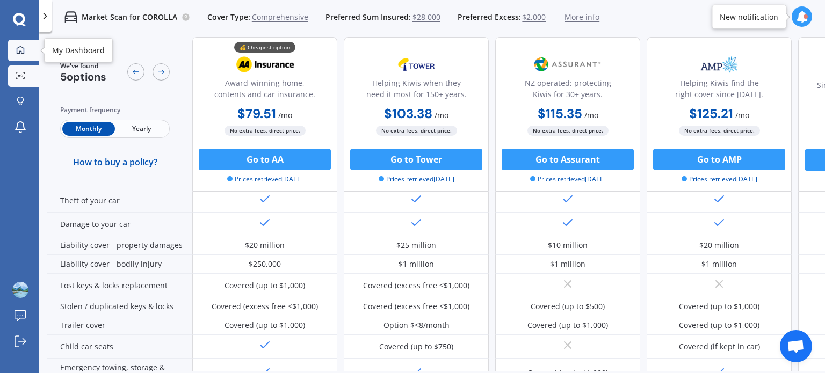
click at [20, 53] on icon at bounding box center [20, 50] width 9 height 9
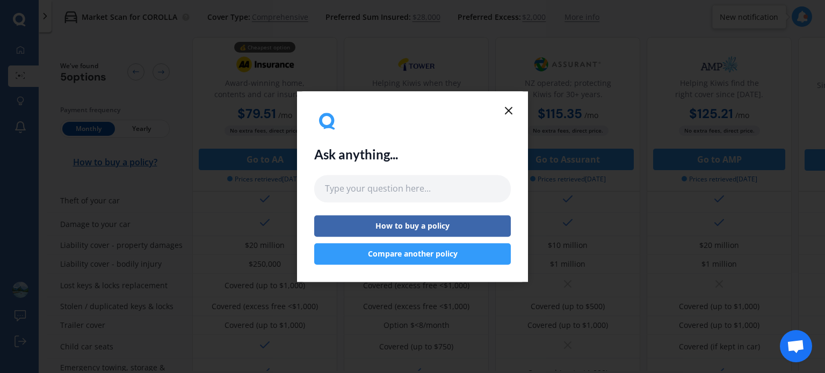
click at [512, 112] on icon at bounding box center [508, 110] width 13 height 13
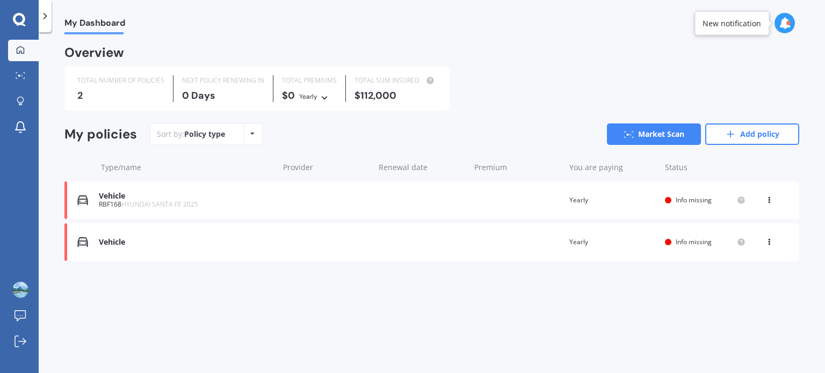
click at [772, 199] on icon at bounding box center [770, 198] width 8 height 6
click at [675, 279] on div "Overview TOTAL NUMBER OF POLICIES 2 NEXT POLICY RENEWING IN 0 Days TOTAL PREMIU…" at bounding box center [431, 167] width 735 height 240
click at [768, 243] on icon at bounding box center [770, 240] width 8 height 6
click at [733, 263] on div "View policy" at bounding box center [746, 262] width 106 height 21
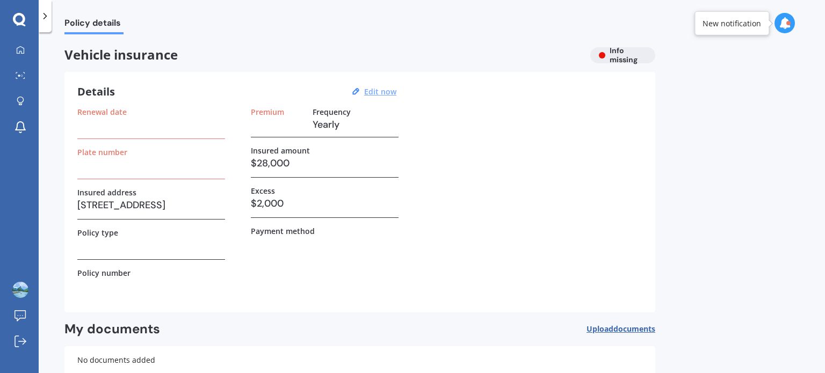
click at [381, 93] on u "Edit now" at bounding box center [380, 92] width 32 height 10
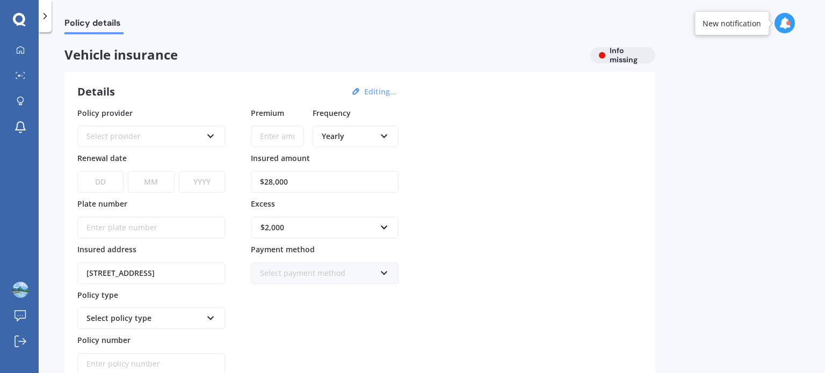
click at [277, 136] on input "Premium" at bounding box center [277, 136] width 53 height 21
click at [133, 225] on input "Plate number" at bounding box center [151, 227] width 148 height 21
click at [46, 16] on polyline at bounding box center [45, 15] width 3 height 5
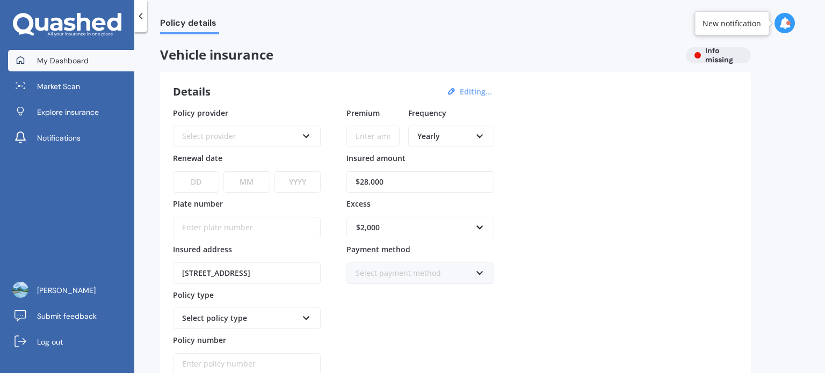
click at [80, 62] on span "My Dashboard" at bounding box center [63, 60] width 52 height 11
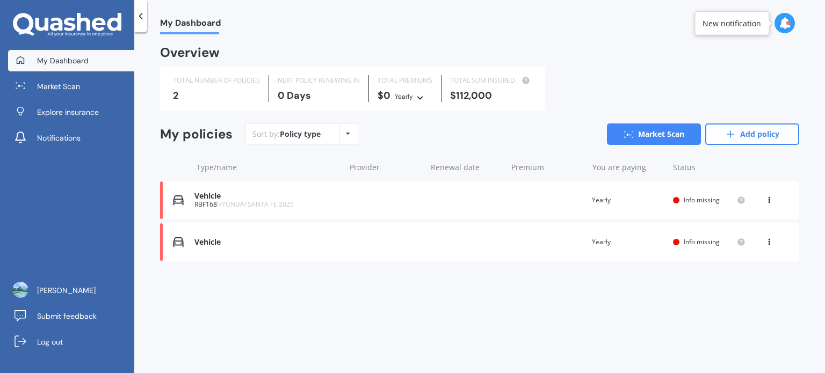
click at [769, 242] on icon at bounding box center [770, 240] width 8 height 6
click at [770, 200] on icon at bounding box center [770, 198] width 8 height 6
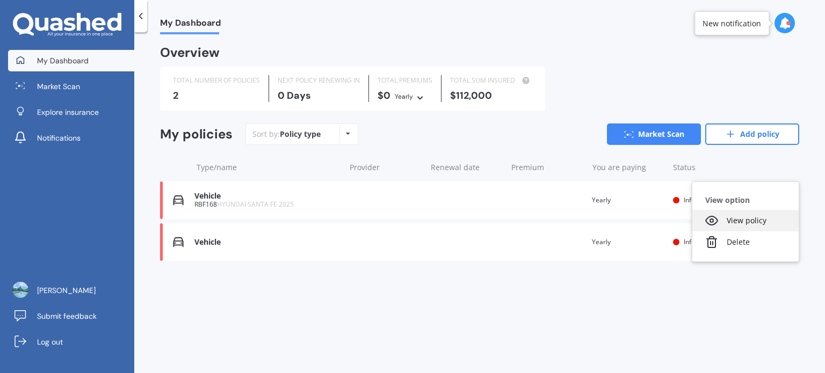
click at [752, 219] on div "View policy" at bounding box center [746, 220] width 106 height 21
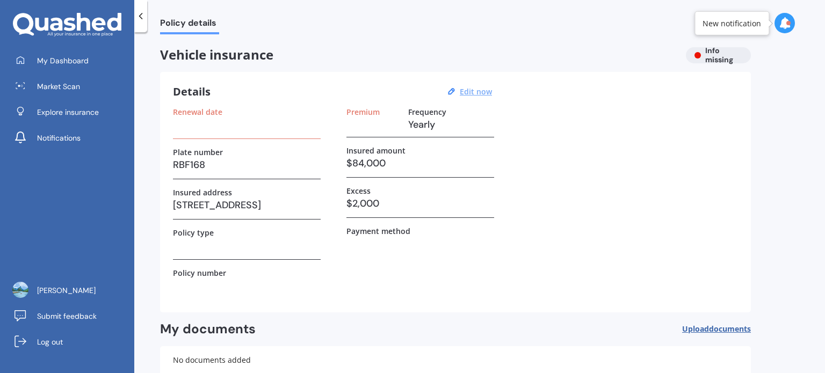
click at [475, 90] on u "Edit now" at bounding box center [476, 92] width 32 height 10
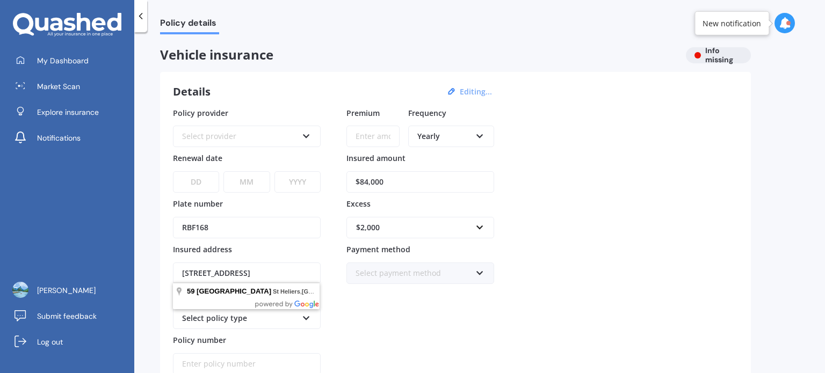
drag, startPoint x: 183, startPoint y: 274, endPoint x: 430, endPoint y: 308, distance: 249.6
click at [430, 308] on div "Policy provider Select provider AA AMI AMP ANZ ASB Aioi Nissay Dowa Ando Assura…" at bounding box center [455, 241] width 565 height 268
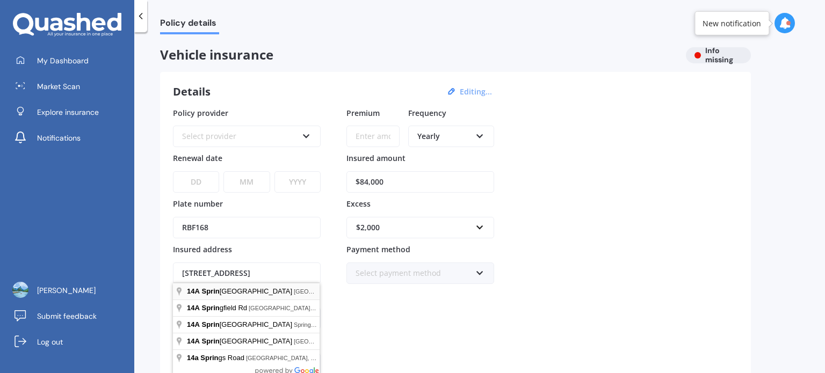
type input "14A Springcombe Road, St Heliers, Auckland 1071"
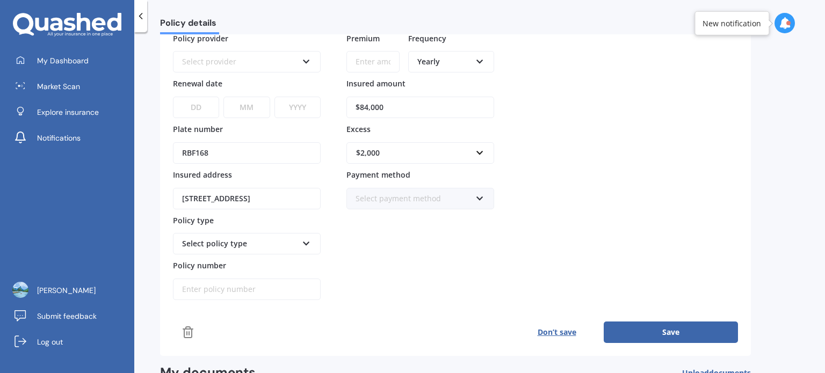
scroll to position [95, 0]
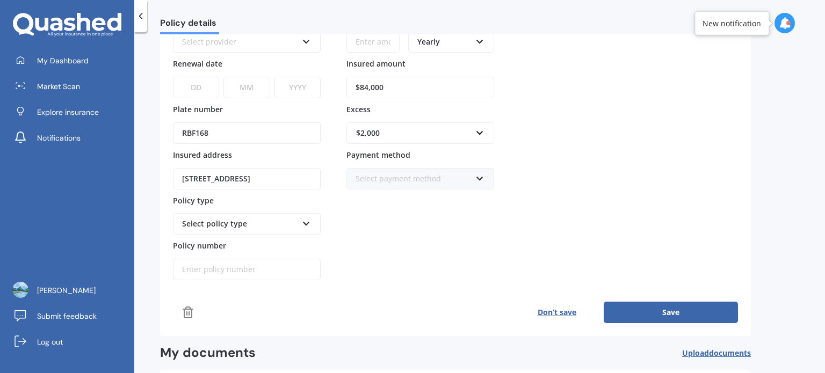
click at [307, 220] on icon at bounding box center [306, 222] width 9 height 8
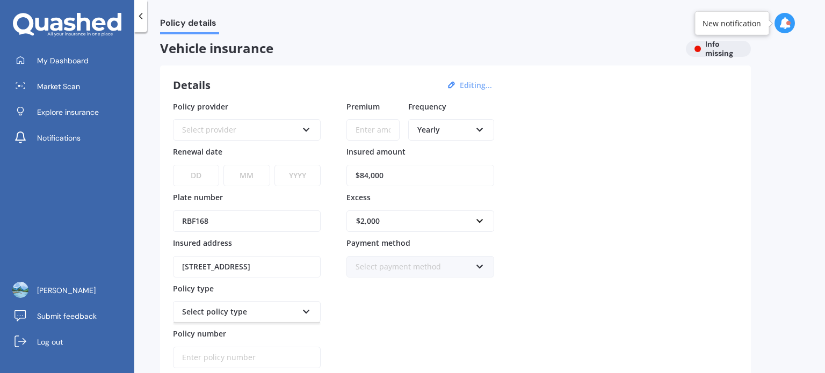
scroll to position [0, 0]
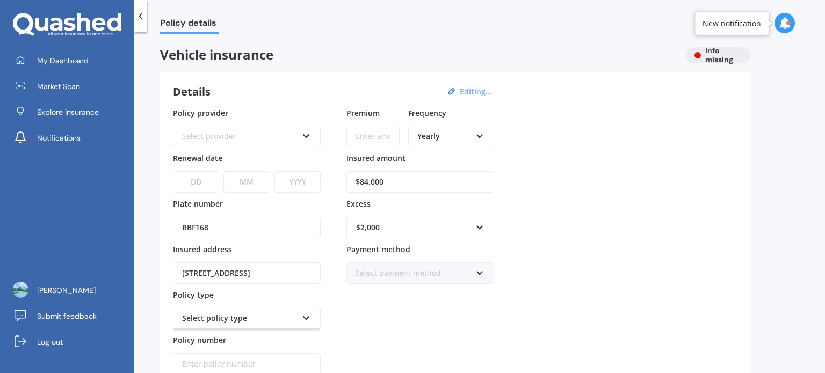
click at [306, 135] on icon at bounding box center [306, 135] width 9 height 8
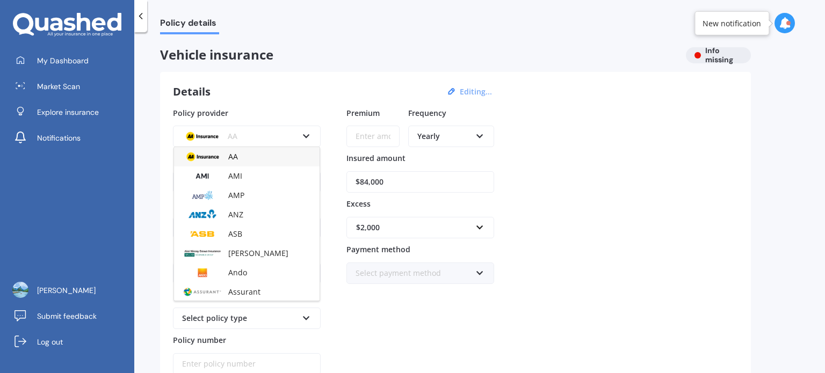
click at [303, 103] on div "Details Editing... Policy provider AA AA AMI AMP ANZ ASB Aioi Nissay Dowa Ando …" at bounding box center [455, 251] width 591 height 359
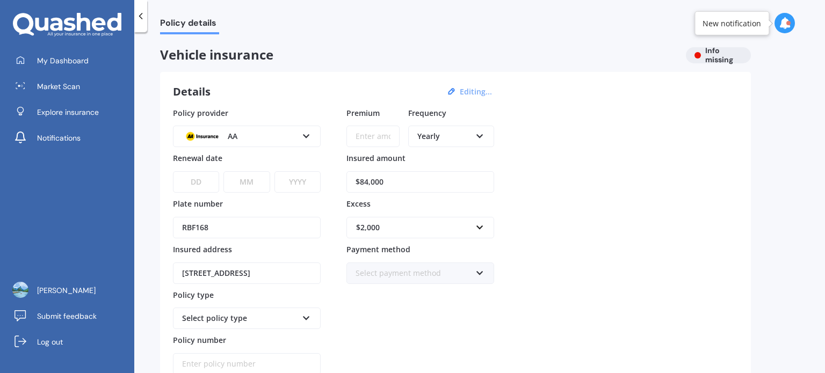
click at [312, 138] on div "AA AA AMI AMP ANZ ASB Aioi Nissay Dowa Ando Assurant Autosure BNZ Co-Operative …" at bounding box center [247, 136] width 148 height 21
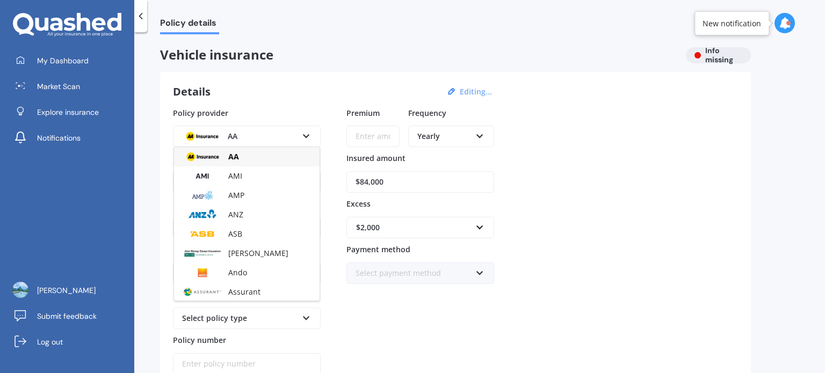
click at [134, 17] on div at bounding box center [140, 16] width 13 height 32
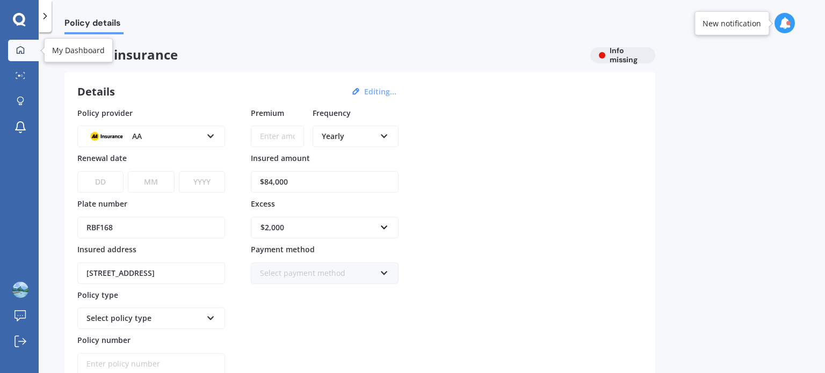
click at [13, 42] on link "My Dashboard" at bounding box center [23, 50] width 31 height 21
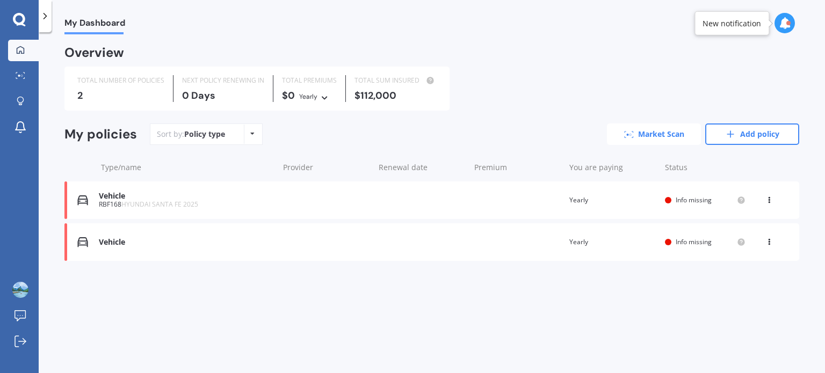
click at [660, 135] on link "Market Scan" at bounding box center [654, 134] width 94 height 21
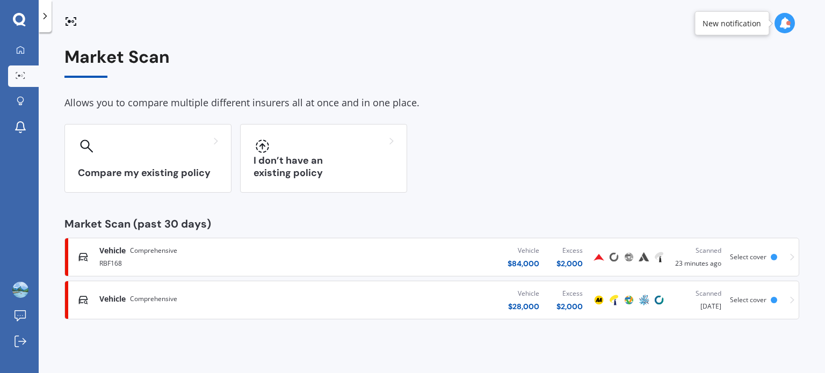
click at [88, 253] on icon at bounding box center [83, 257] width 11 height 11
click at [123, 299] on span "Vehicle" at bounding box center [112, 299] width 26 height 11
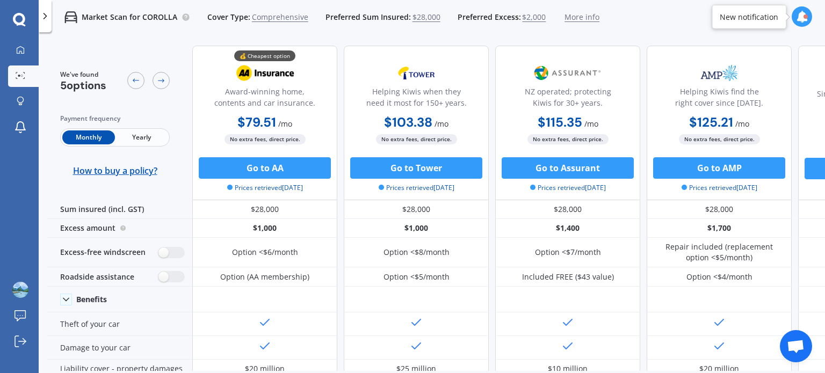
click at [151, 139] on span "Yearly" at bounding box center [141, 138] width 53 height 14
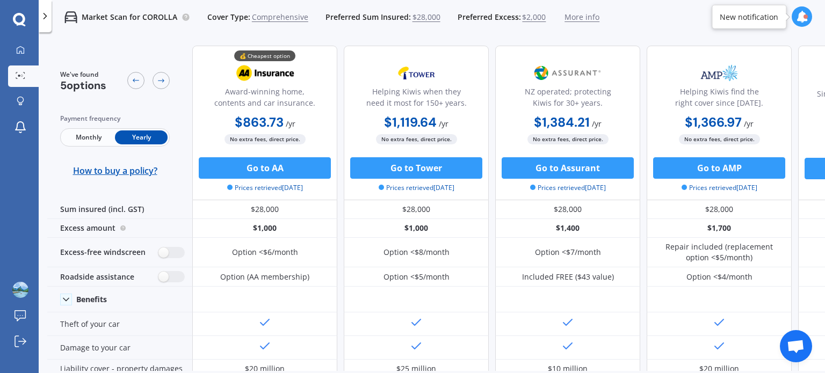
click at [573, 18] on span "More info" at bounding box center [582, 17] width 35 height 11
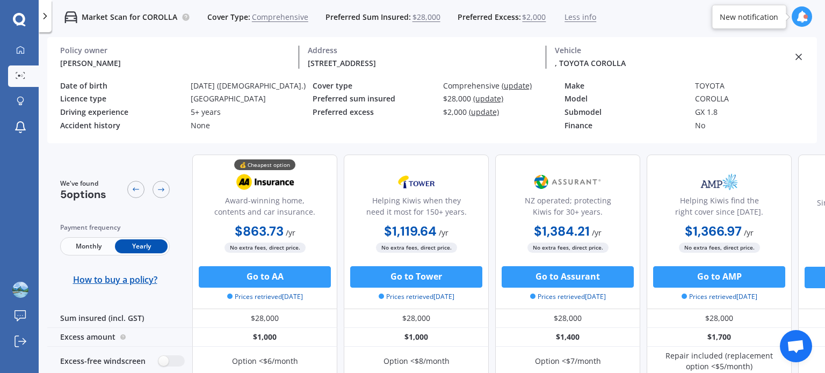
click at [793, 54] on div ", TOYOTA COROLLA Vehicle" at bounding box center [670, 57] width 247 height 23
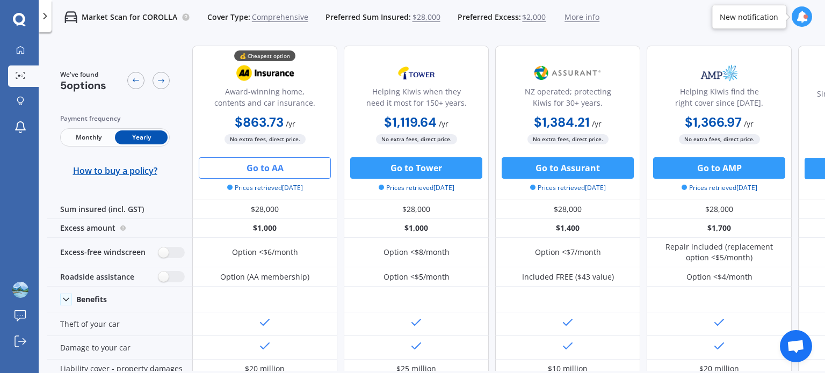
click at [270, 172] on button "Go to AA" at bounding box center [265, 167] width 132 height 21
